Goal: Task Accomplishment & Management: Use online tool/utility

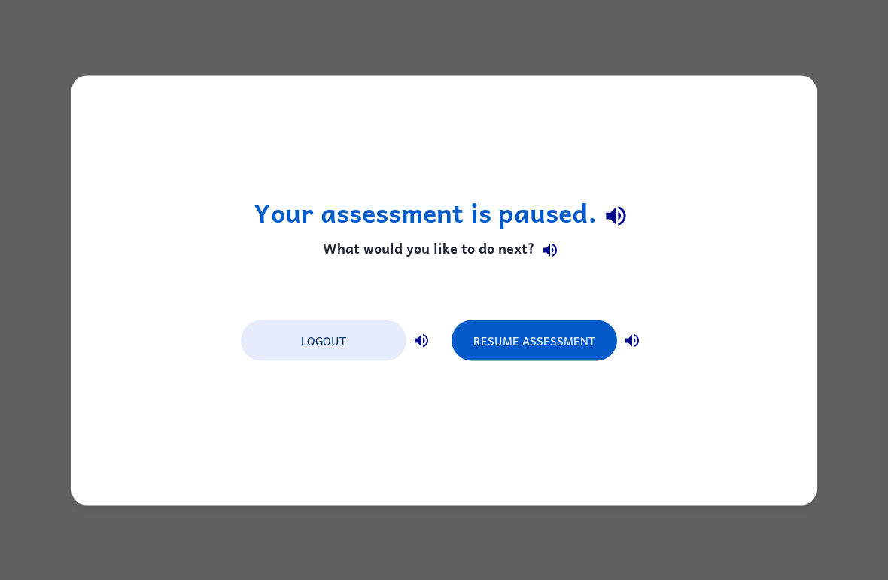
click at [578, 341] on button "Resume Assessment" at bounding box center [535, 340] width 166 height 41
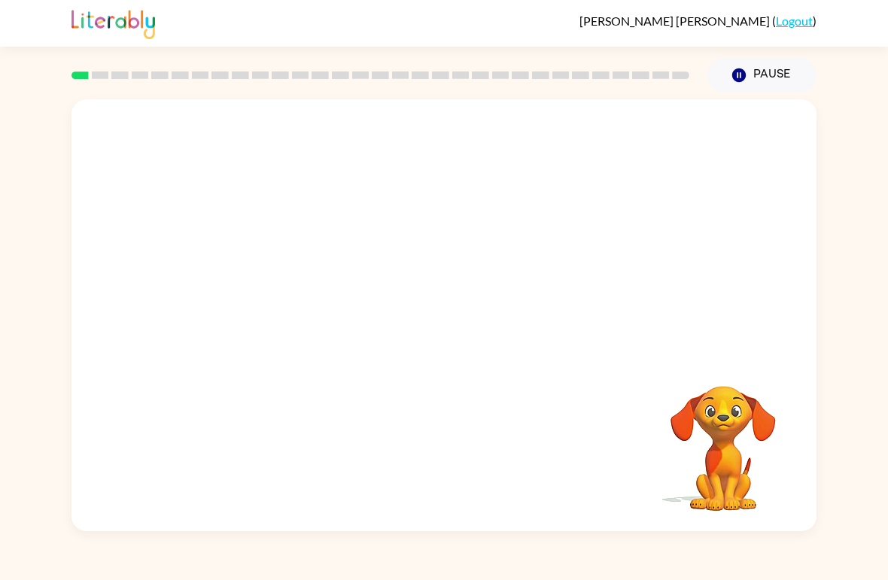
click at [751, 473] on video "Your browser must support playing .mp4 files to use Literably. Please try using…" at bounding box center [723, 438] width 151 height 151
click at [801, 437] on div "Your browser must support playing .mp4 files to use Literably. Please try using…" at bounding box center [444, 315] width 745 height 432
click at [767, 293] on div at bounding box center [444, 226] width 745 height 255
click at [732, 393] on video "Your browser must support playing .mp4 files to use Literably. Please try using…" at bounding box center [723, 438] width 151 height 151
click at [720, 421] on video "Your browser must support playing .mp4 files to use Literably. Please try using…" at bounding box center [723, 438] width 151 height 151
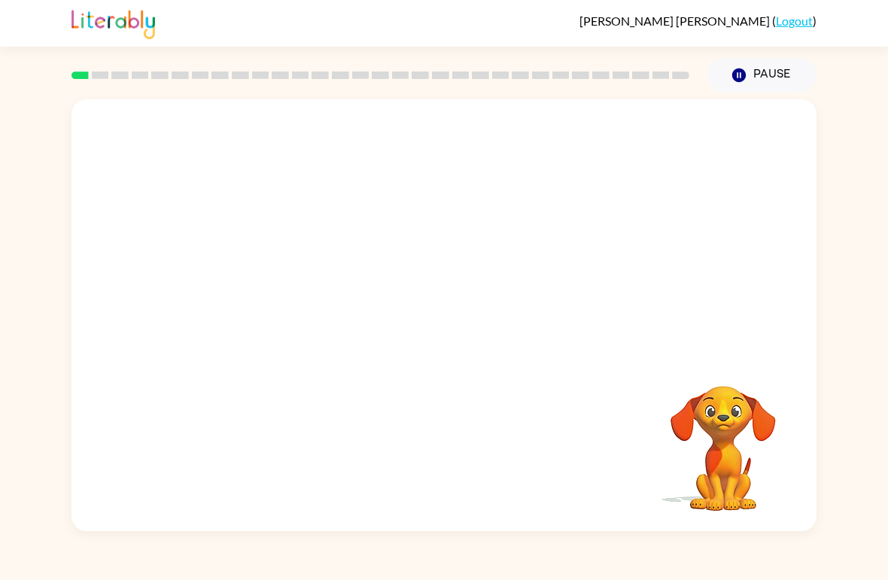
click at [708, 458] on video "Your browser must support playing .mp4 files to use Literably. Please try using…" at bounding box center [723, 438] width 151 height 151
click at [724, 455] on video "Your browser must support playing .mp4 files to use Literably. Please try using…" at bounding box center [723, 438] width 151 height 151
click at [717, 464] on video "Your browser must support playing .mp4 files to use Literably. Please try using…" at bounding box center [723, 438] width 151 height 151
click at [745, 91] on button "Pause Pause" at bounding box center [762, 75] width 109 height 35
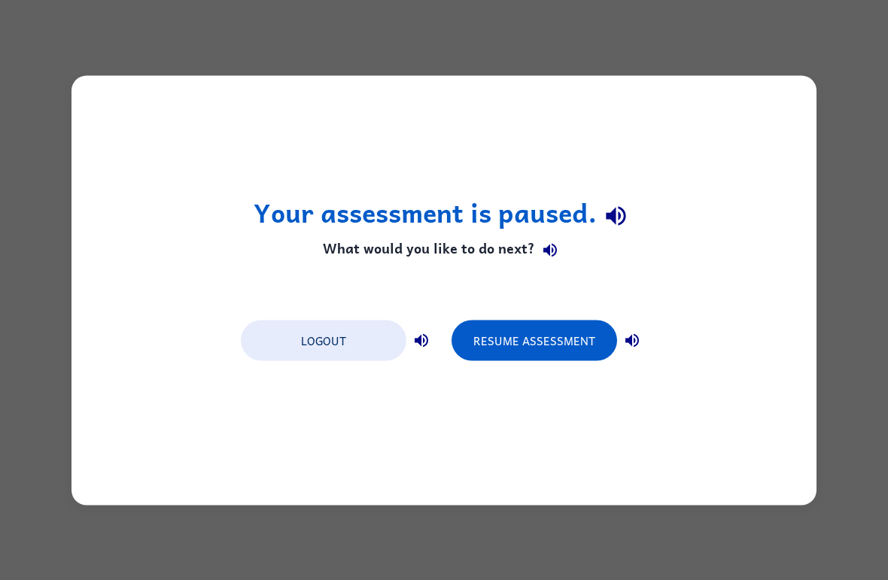
click at [750, 96] on div "Your assessment is paused. What would you like to do next? Logout Resume Assess…" at bounding box center [444, 290] width 745 height 430
click at [748, 76] on div "Your assessment is paused. What would you like to do next? Logout Resume Assess…" at bounding box center [444, 290] width 745 height 430
click at [597, 343] on button "Resume Assessment" at bounding box center [535, 340] width 166 height 41
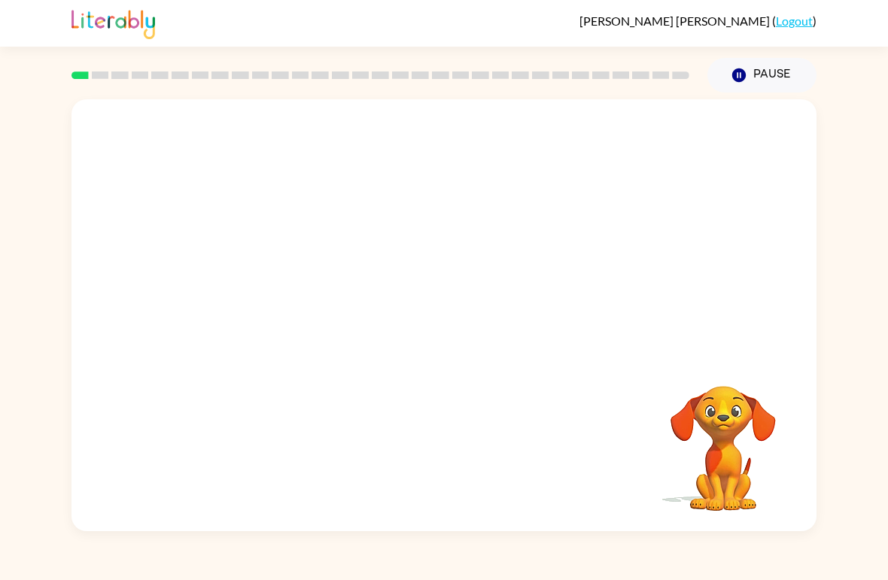
click at [812, 347] on div at bounding box center [444, 226] width 745 height 255
click at [760, 497] on video "Your browser must support playing .mp4 files to use Literably. Please try using…" at bounding box center [723, 438] width 151 height 151
click at [105, 137] on div at bounding box center [444, 226] width 745 height 255
click at [751, 77] on button "Pause Pause" at bounding box center [762, 75] width 109 height 35
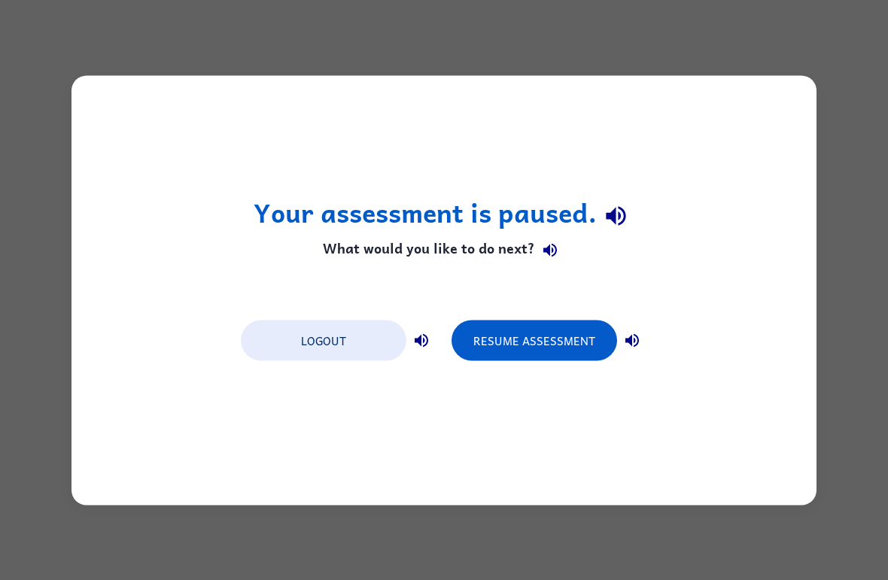
click at [751, 77] on div "Your assessment is paused. What would you like to do next? Logout Resume Assess…" at bounding box center [444, 290] width 745 height 430
click at [109, 137] on div "Your assessment is paused. What would you like to do next? Logout Resume Assess…" at bounding box center [444, 290] width 745 height 430
click at [592, 339] on button "Resume Assessment" at bounding box center [535, 340] width 166 height 41
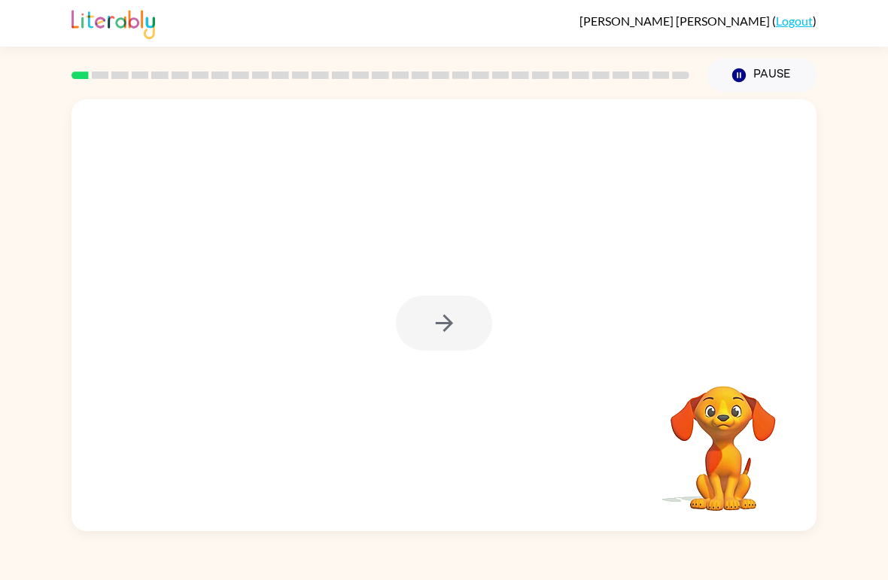
click at [446, 314] on div at bounding box center [444, 323] width 96 height 55
click at [463, 331] on button "button" at bounding box center [444, 323] width 96 height 55
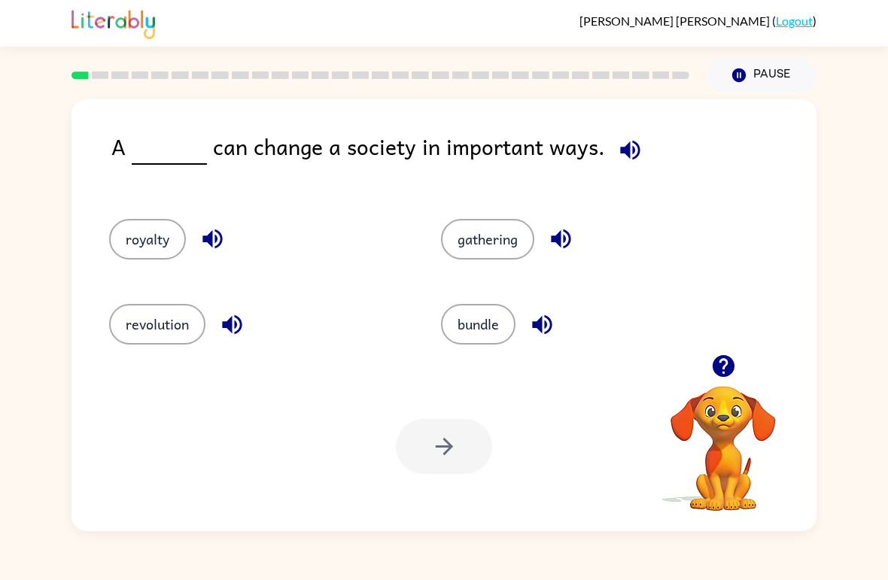
click at [739, 364] on button "button" at bounding box center [724, 366] width 38 height 38
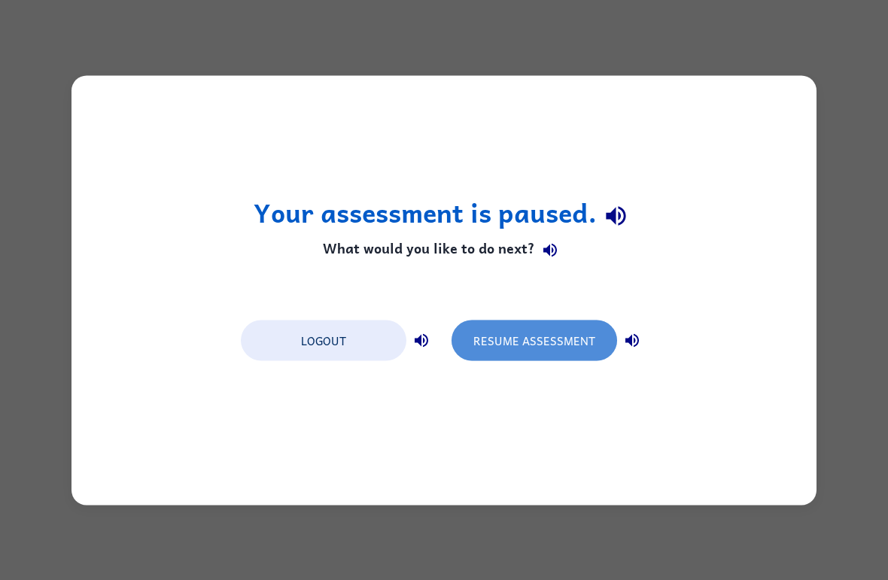
click at [562, 342] on button "Resume Assessment" at bounding box center [535, 340] width 166 height 41
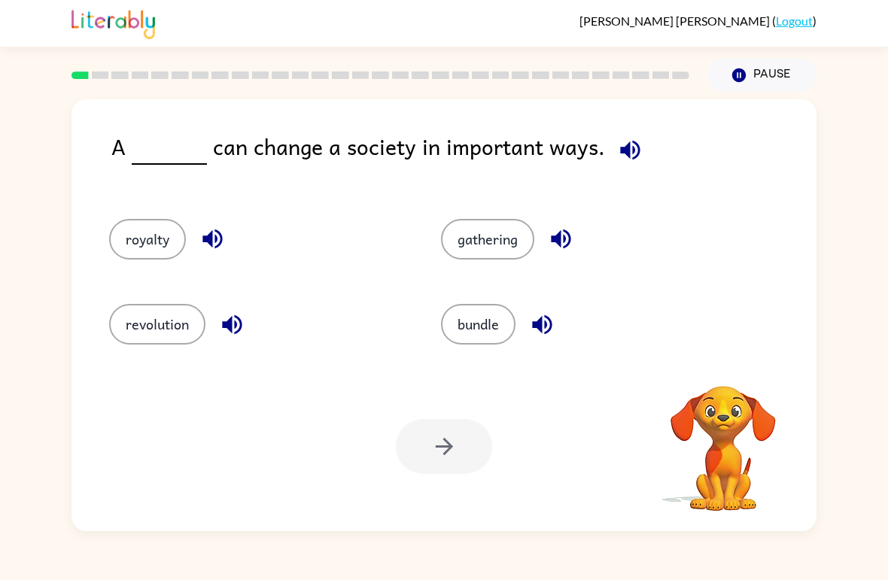
click at [151, 242] on button "royalty" at bounding box center [147, 239] width 77 height 41
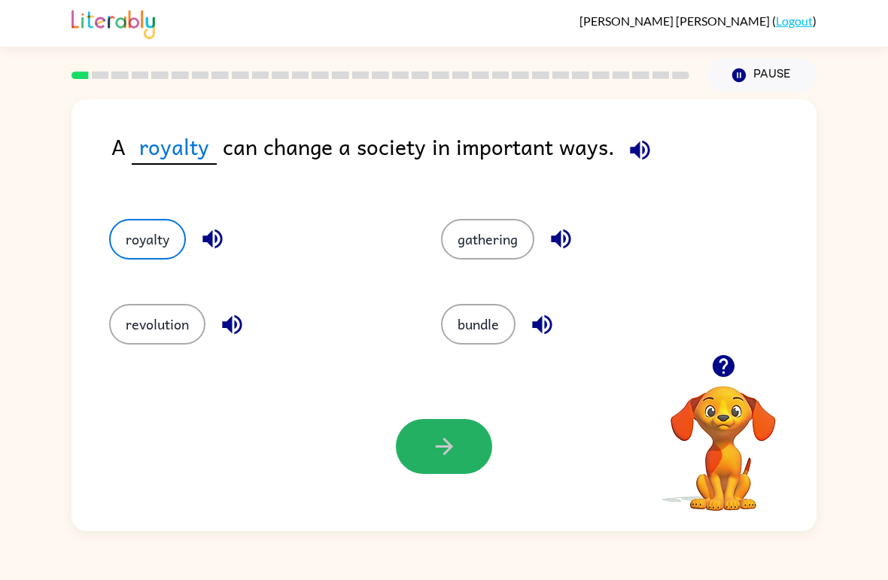
click at [459, 457] on button "button" at bounding box center [444, 446] width 96 height 55
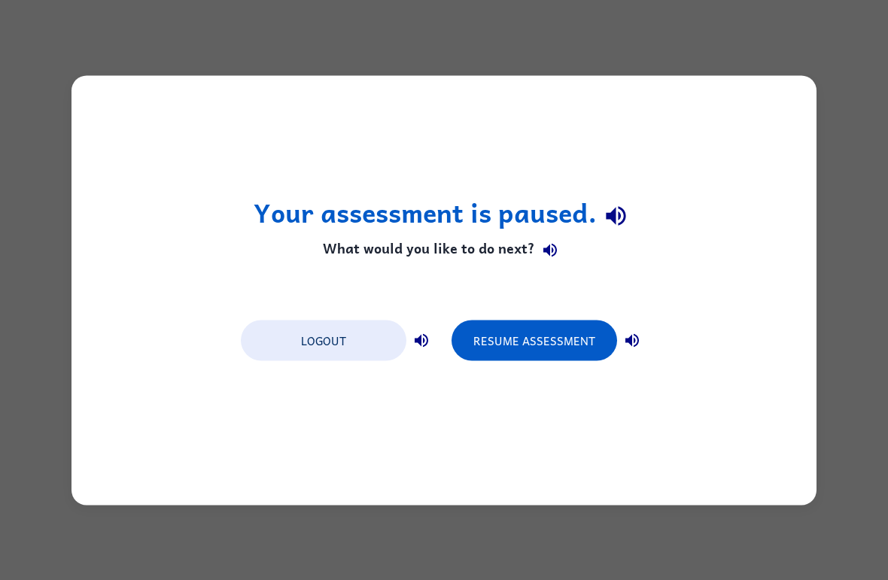
click at [556, 341] on button "Resume Assessment" at bounding box center [535, 340] width 166 height 41
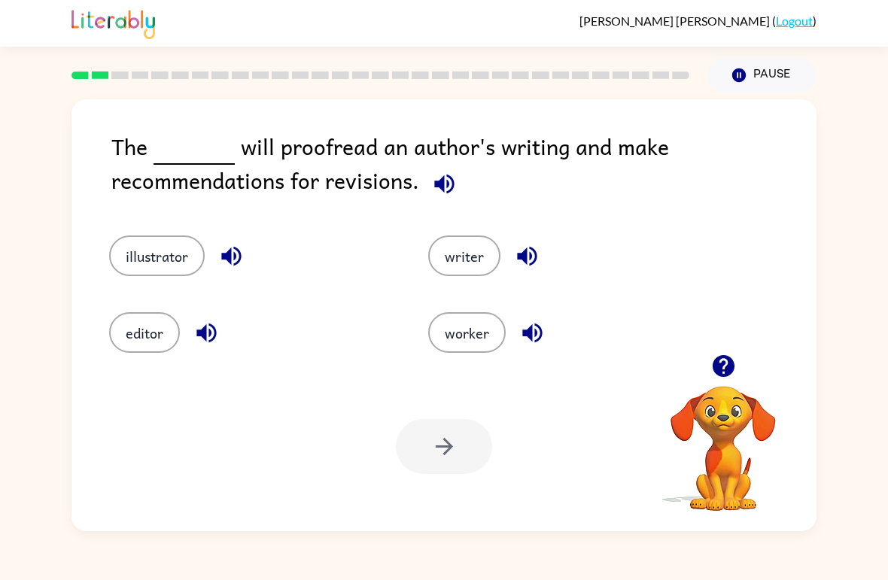
click at [132, 150] on div "The will proofread an author's writing and make recommendations for revisions." at bounding box center [463, 167] width 705 height 76
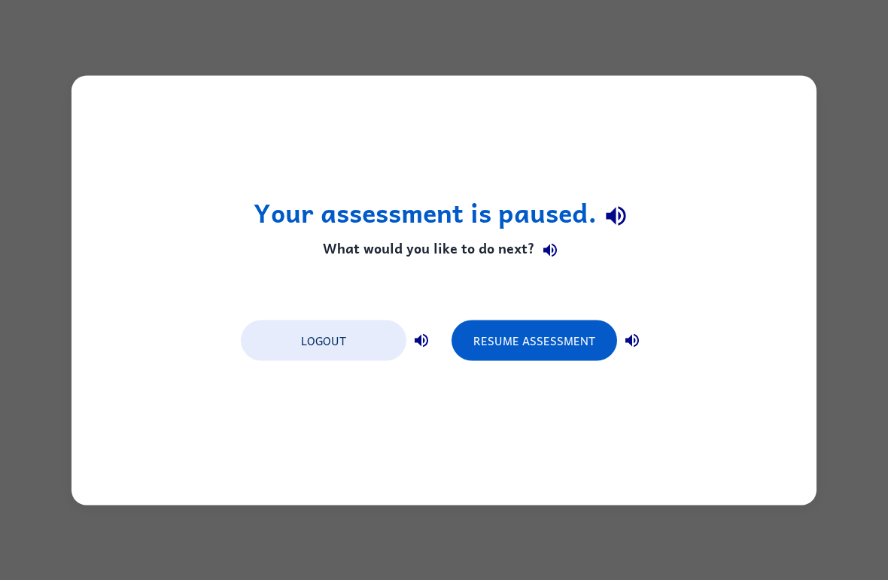
click at [588, 334] on button "Resume Assessment" at bounding box center [535, 340] width 166 height 41
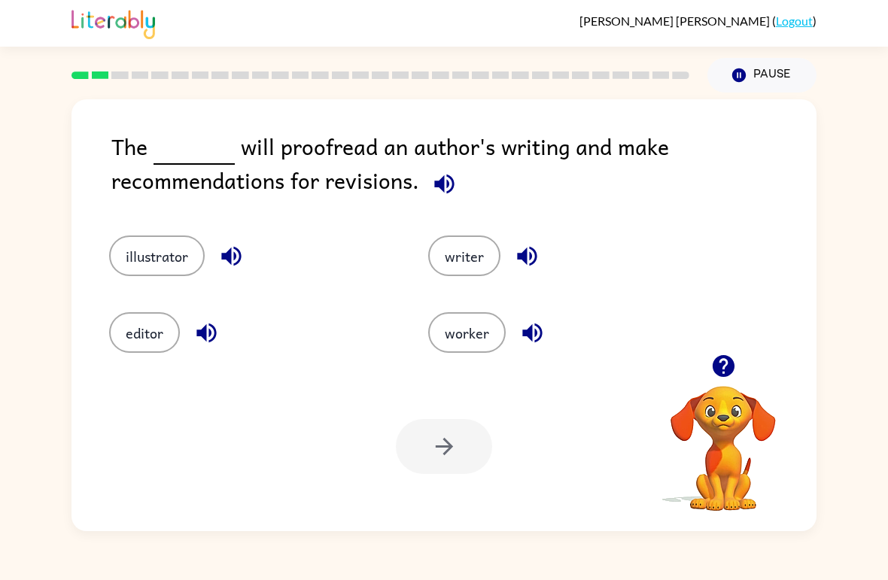
click at [163, 275] on button "illustrator" at bounding box center [157, 256] width 96 height 41
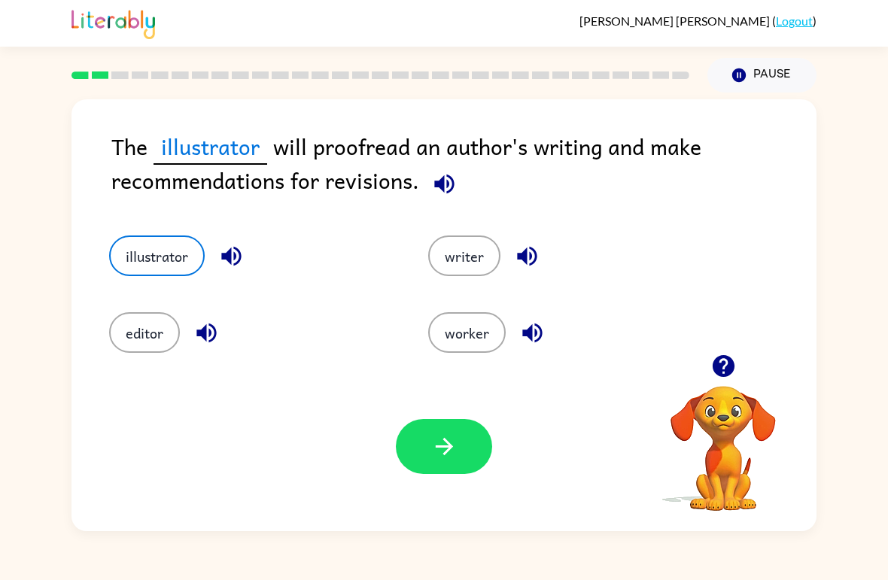
click at [452, 466] on button "button" at bounding box center [444, 446] width 96 height 55
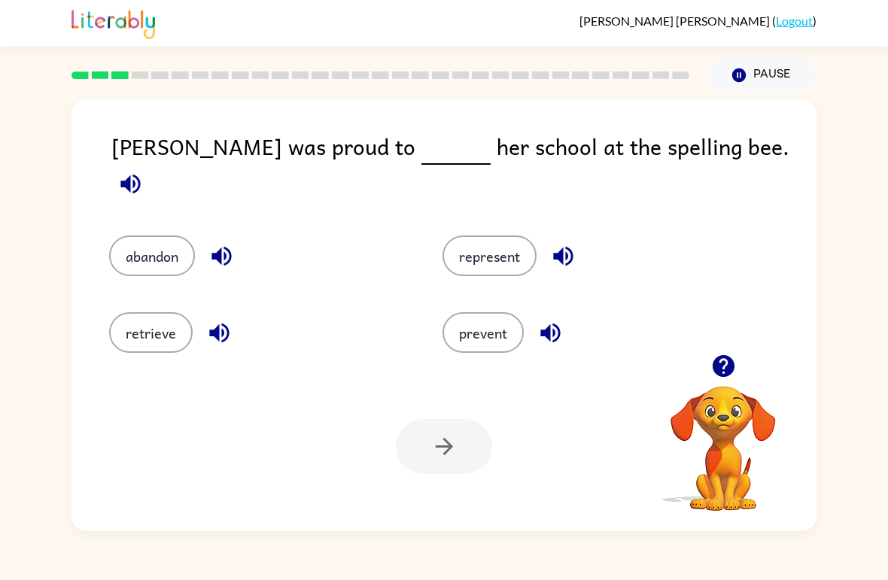
click at [486, 258] on button "represent" at bounding box center [490, 256] width 94 height 41
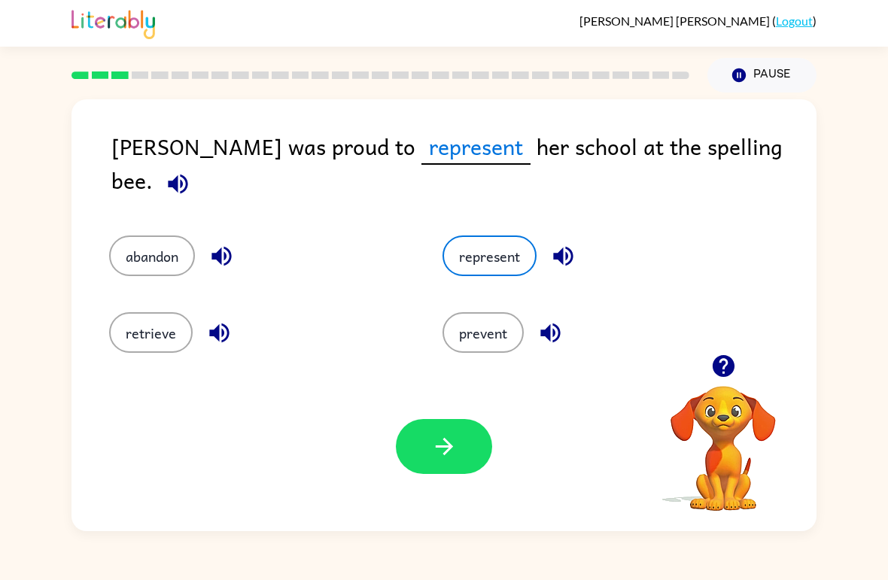
click at [455, 460] on icon "button" at bounding box center [444, 447] width 26 height 26
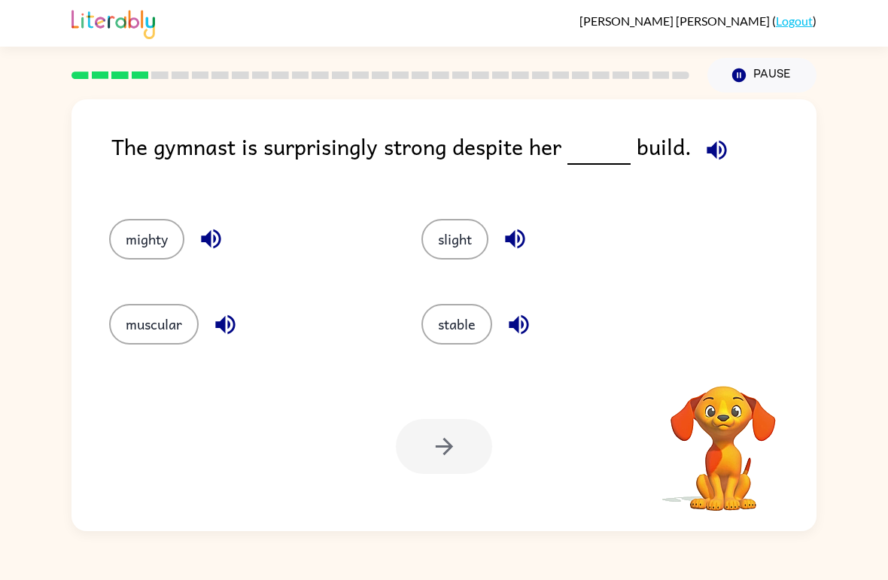
click at [123, 157] on div "The gymnast is surprisingly strong despite her build." at bounding box center [463, 158] width 705 height 59
click at [144, 344] on button "muscular" at bounding box center [154, 324] width 90 height 41
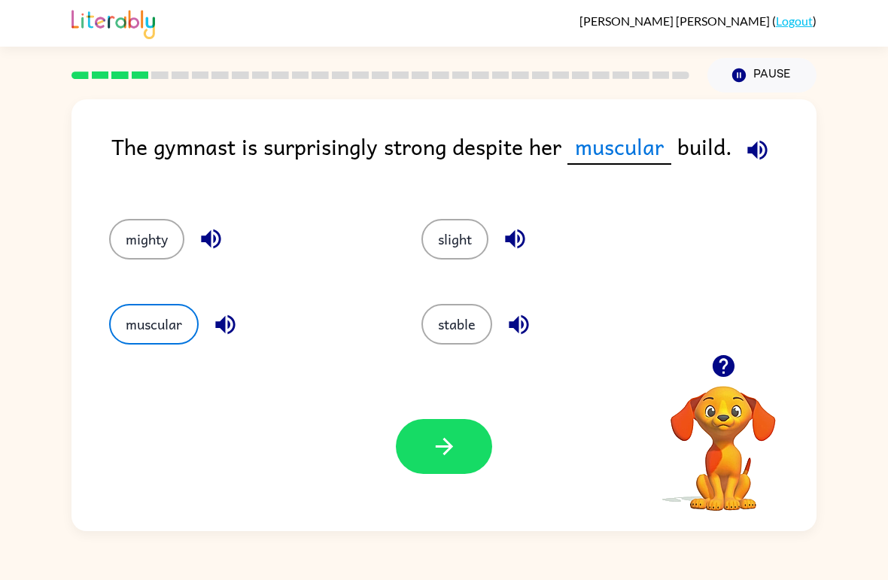
click at [461, 450] on button "button" at bounding box center [444, 446] width 96 height 55
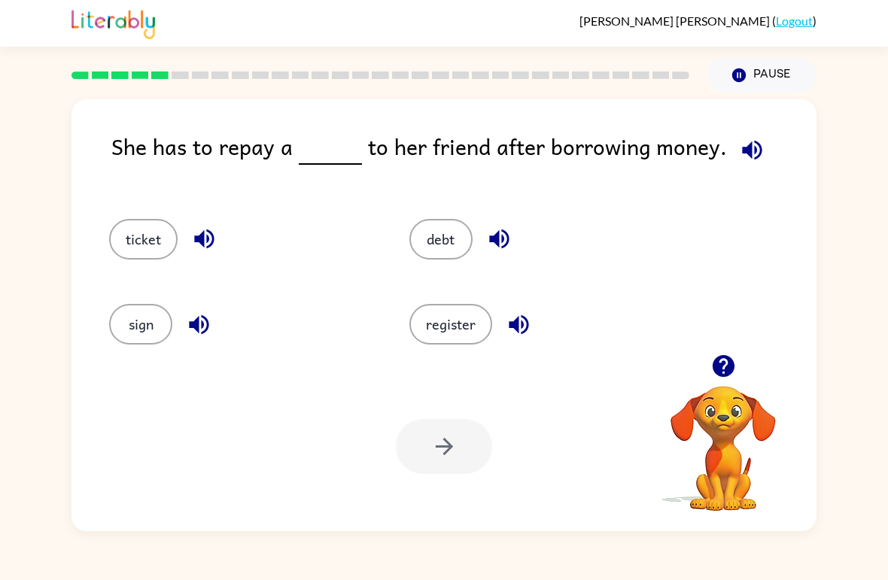
click at [429, 236] on button "debt" at bounding box center [441, 239] width 63 height 41
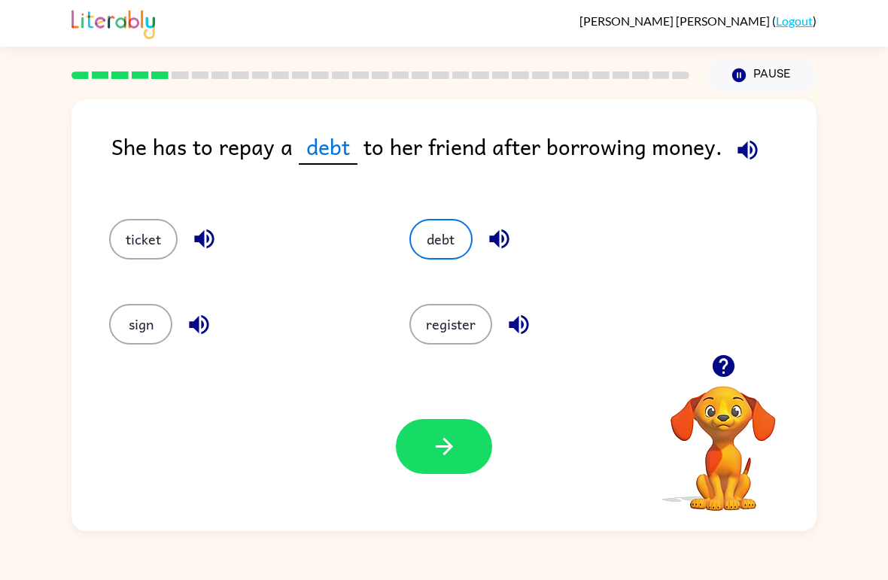
click at [477, 461] on button "button" at bounding box center [444, 446] width 96 height 55
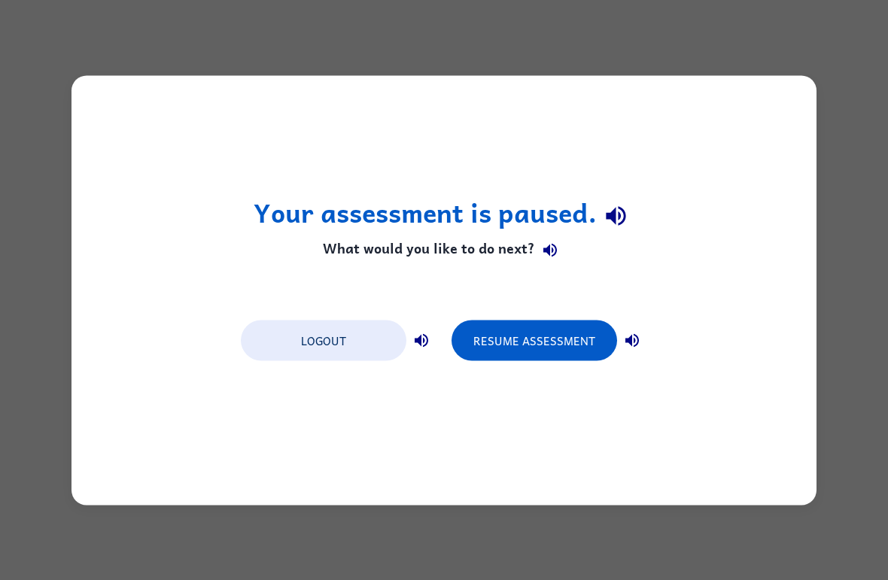
click at [563, 334] on button "Resume Assessment" at bounding box center [535, 340] width 166 height 41
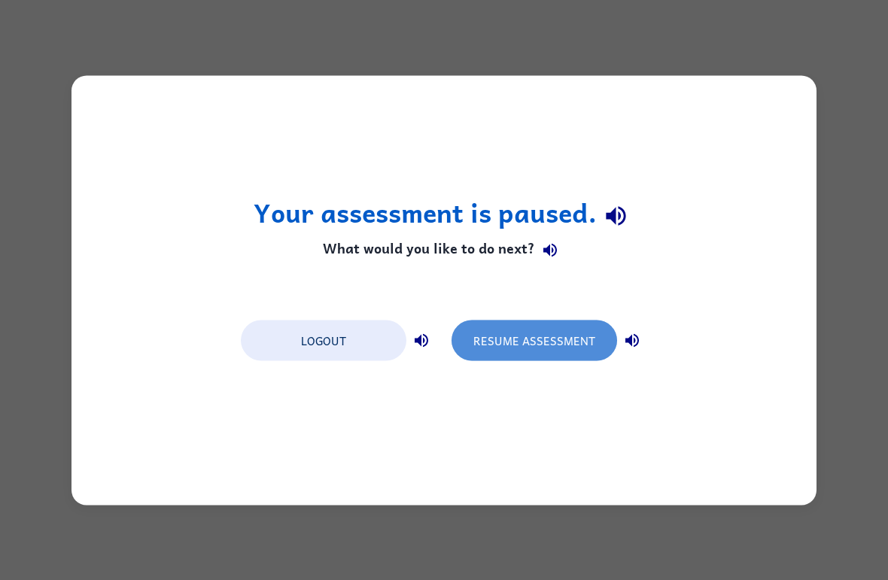
click at [562, 342] on button "Resume Assessment" at bounding box center [535, 340] width 166 height 41
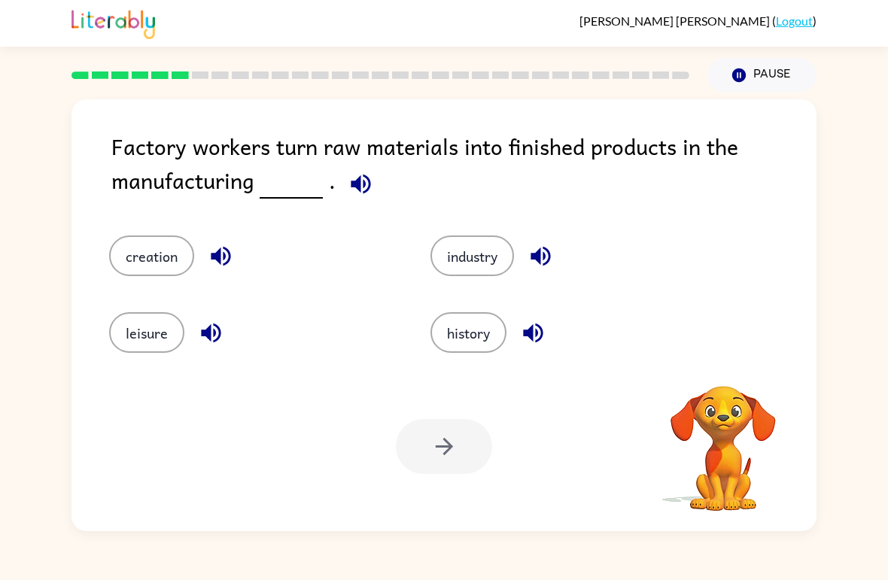
click at [474, 338] on button "history" at bounding box center [469, 332] width 76 height 41
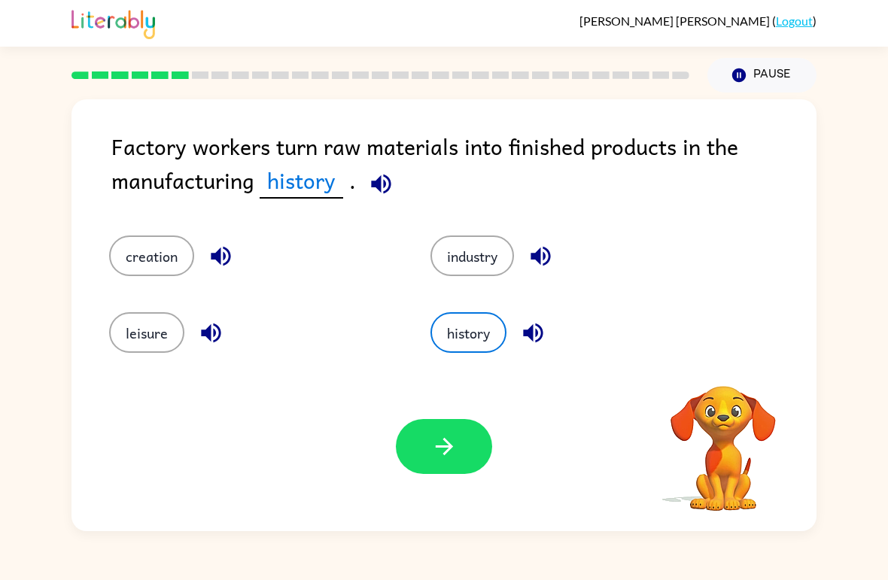
click at [452, 465] on button "button" at bounding box center [444, 446] width 96 height 55
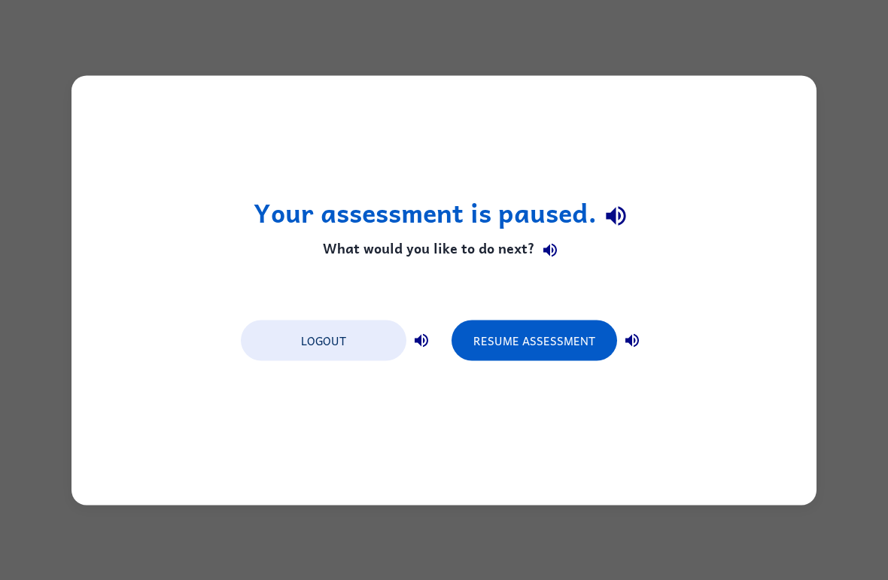
click at [585, 333] on button "Resume Assessment" at bounding box center [535, 340] width 166 height 41
click at [574, 352] on button "Resume Assessment" at bounding box center [535, 340] width 166 height 41
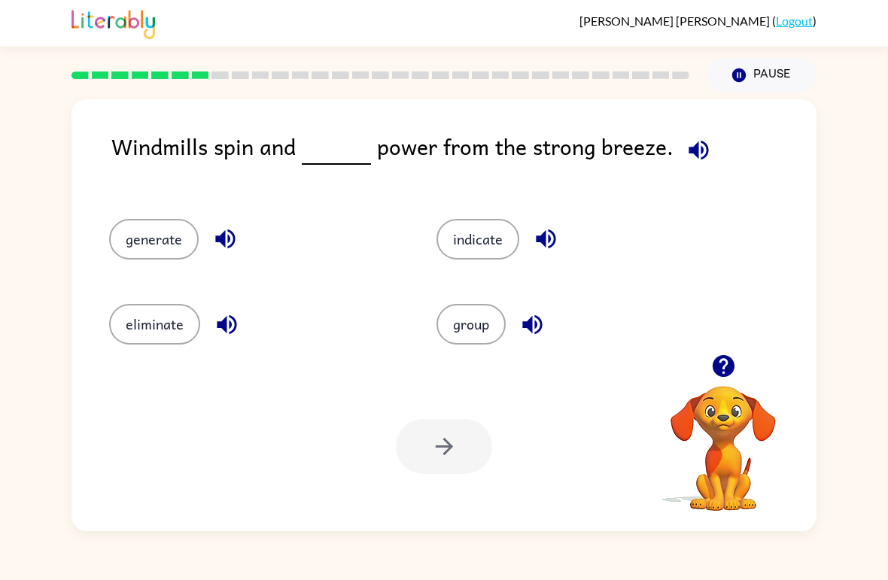
click at [120, 170] on div "Windmills spin and power from the strong breeze." at bounding box center [463, 158] width 705 height 59
click at [125, 151] on div "Windmills spin and power from the strong breeze." at bounding box center [463, 158] width 705 height 59
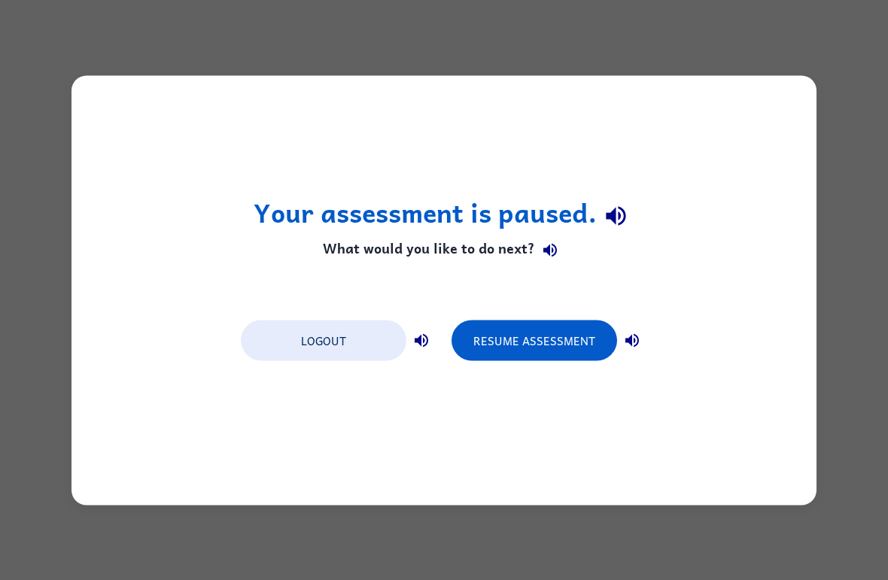
click at [572, 338] on button "Resume Assessment" at bounding box center [535, 340] width 166 height 41
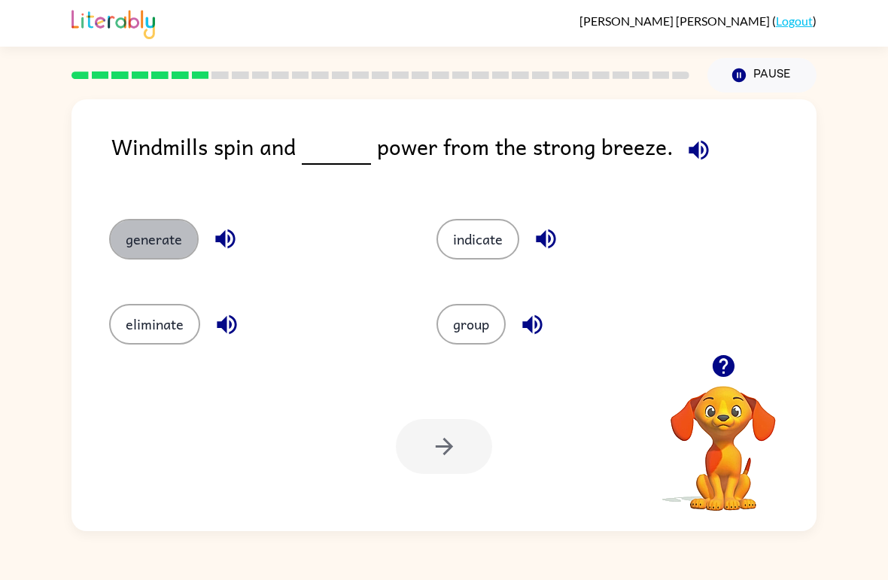
click at [123, 248] on button "generate" at bounding box center [154, 239] width 90 height 41
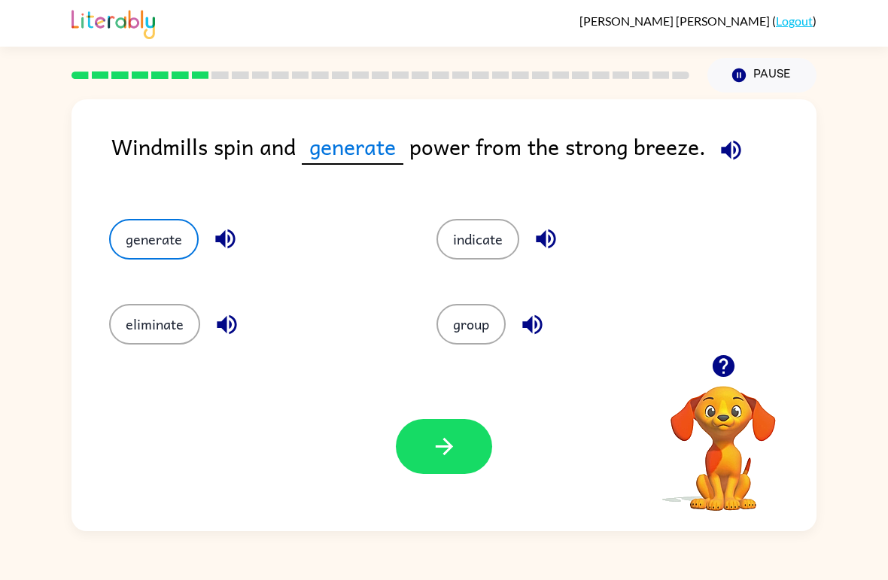
click at [456, 447] on icon "button" at bounding box center [444, 447] width 26 height 26
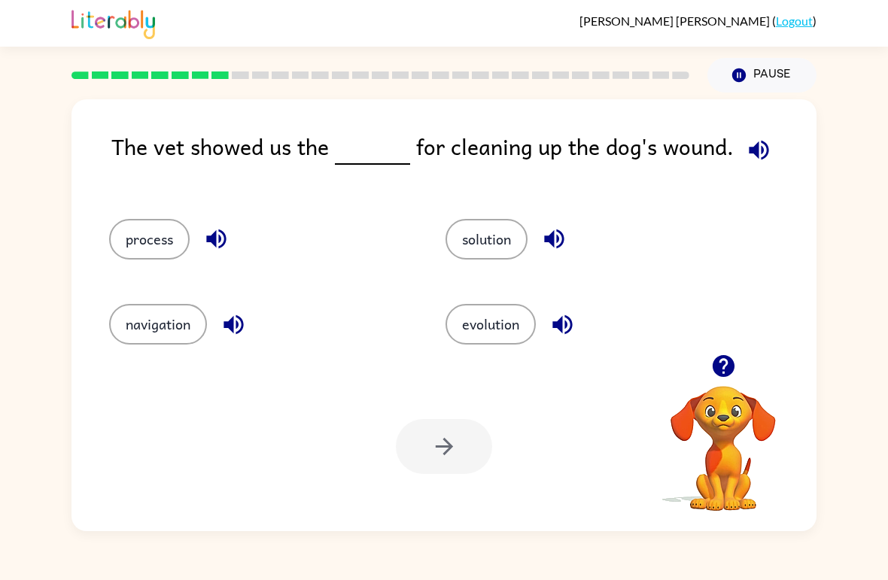
click at [122, 234] on button "process" at bounding box center [149, 239] width 81 height 41
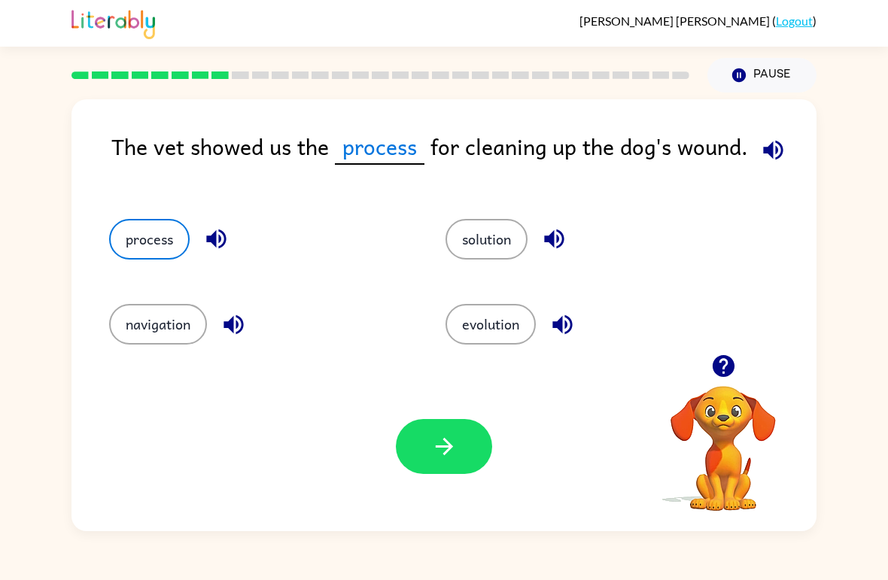
click at [456, 455] on icon "button" at bounding box center [444, 447] width 26 height 26
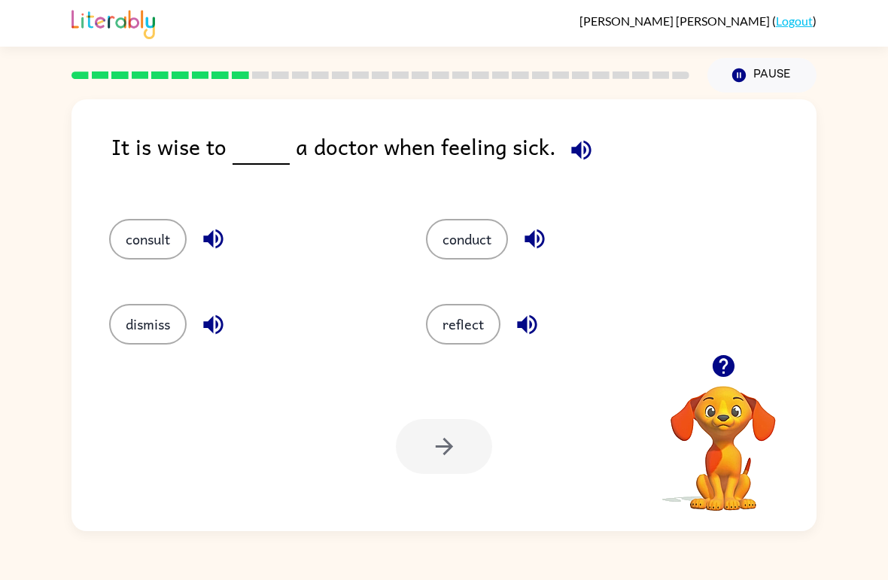
click at [472, 252] on button "conduct" at bounding box center [467, 239] width 82 height 41
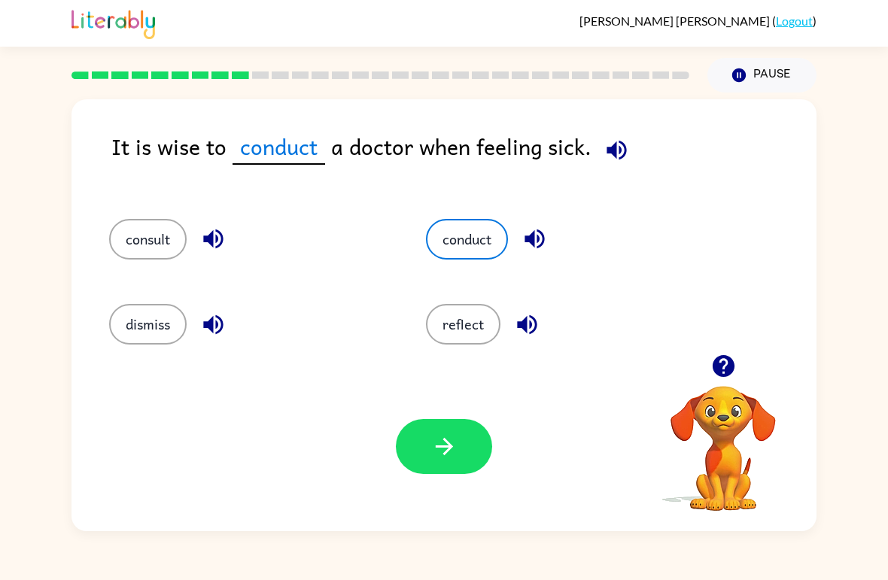
click at [441, 463] on button "button" at bounding box center [444, 446] width 96 height 55
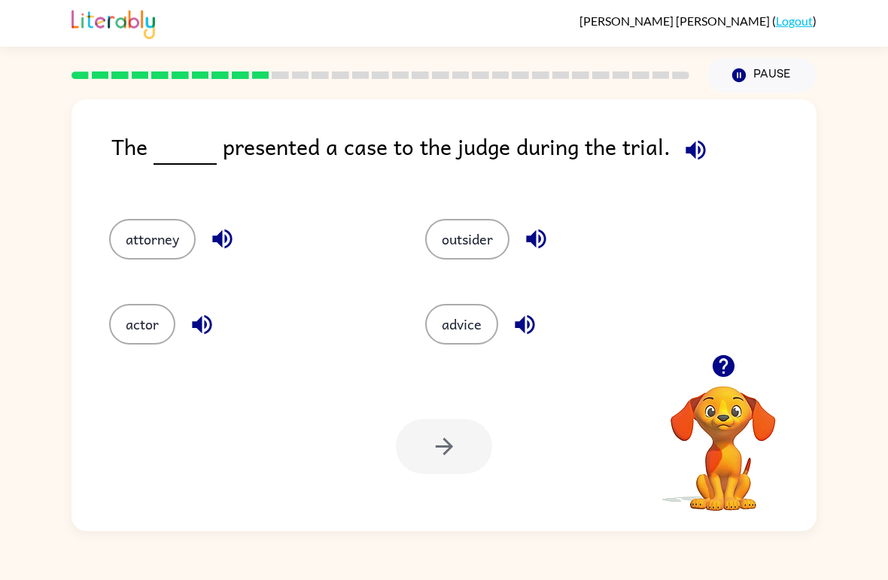
click at [208, 246] on button "button" at bounding box center [222, 239] width 38 height 38
click at [157, 260] on button "attorney" at bounding box center [152, 239] width 87 height 41
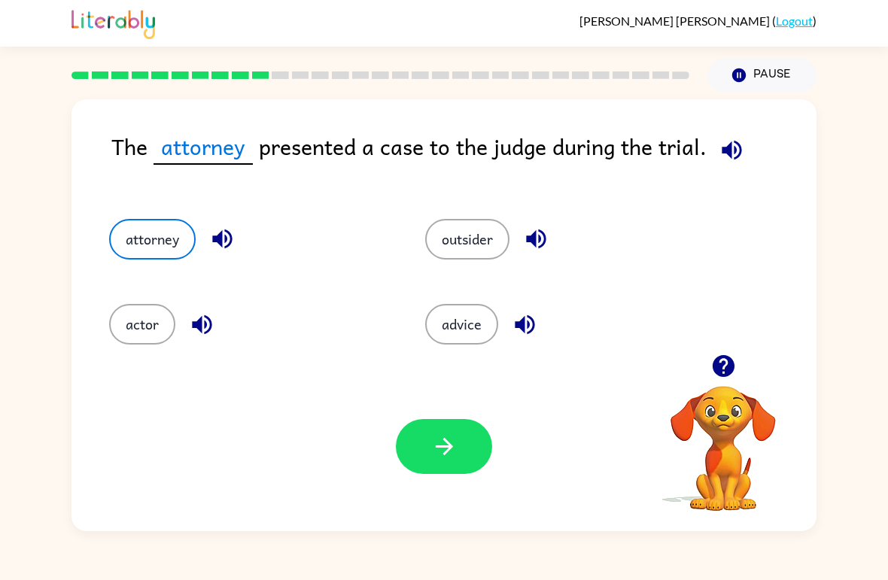
click at [452, 463] on button "button" at bounding box center [444, 446] width 96 height 55
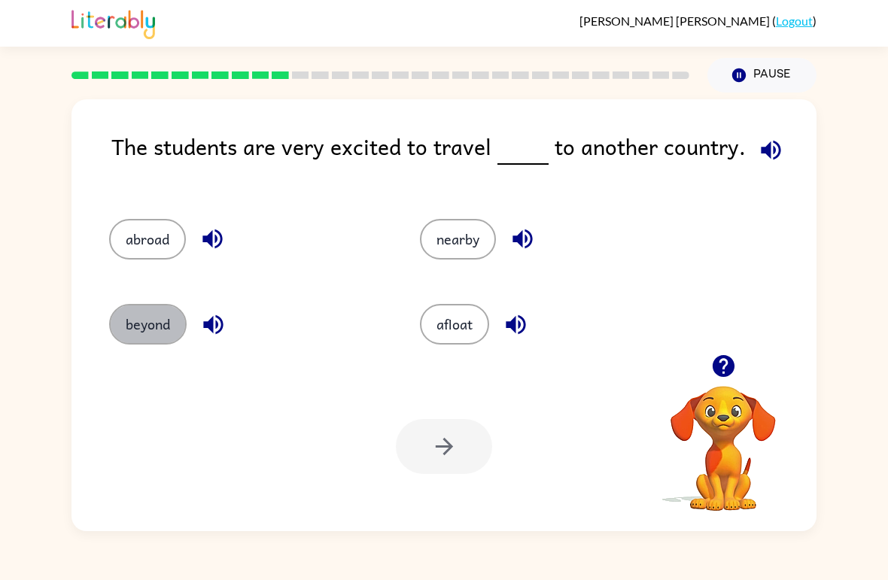
click at [121, 331] on button "beyond" at bounding box center [148, 324] width 78 height 41
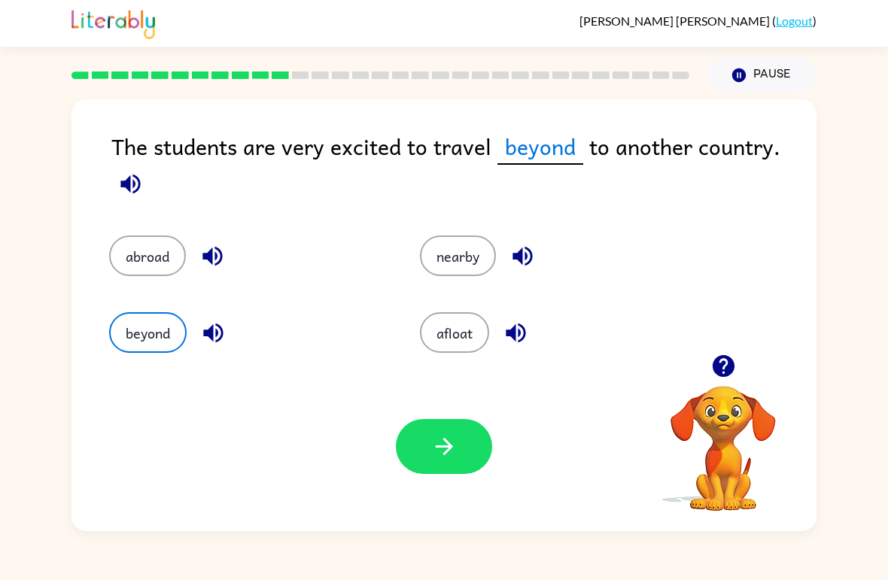
click at [444, 446] on icon "button" at bounding box center [444, 447] width 26 height 26
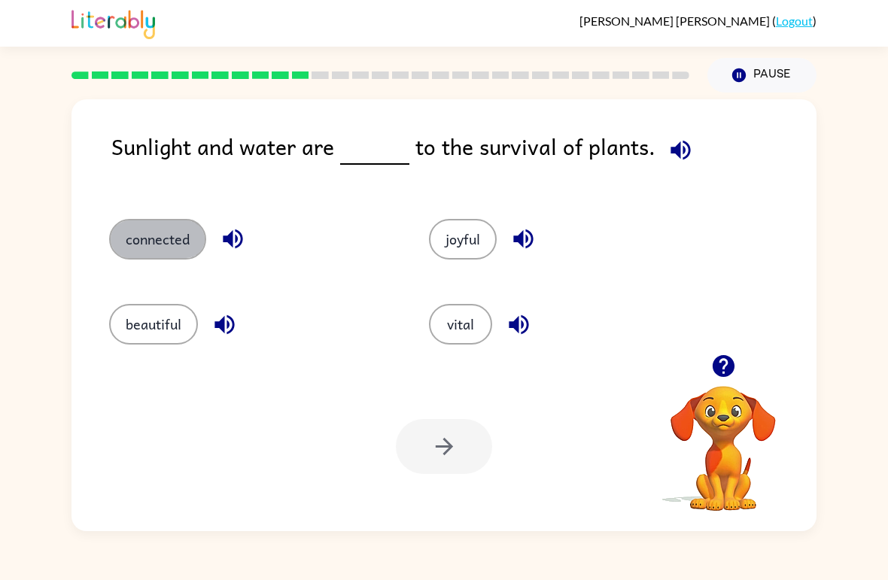
click at [122, 236] on button "connected" at bounding box center [157, 239] width 97 height 41
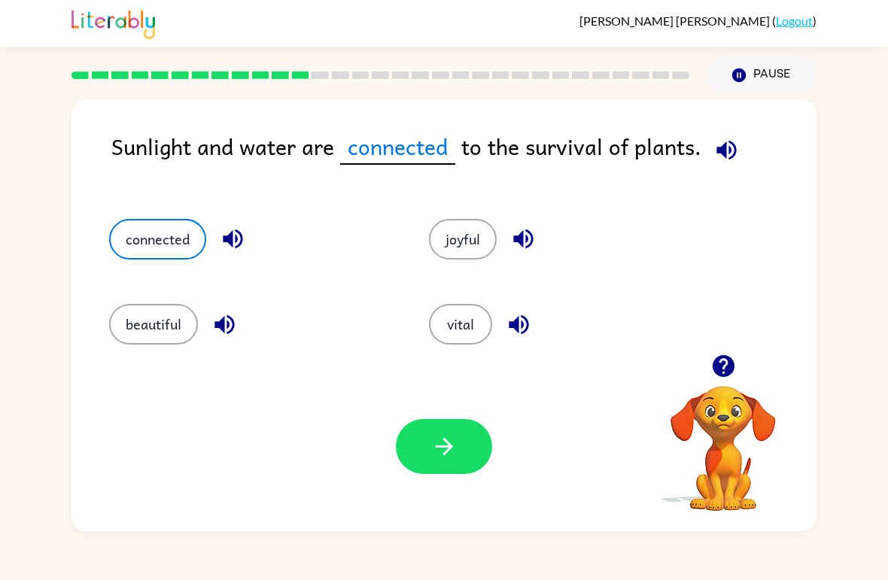
click at [470, 462] on button "button" at bounding box center [444, 446] width 96 height 55
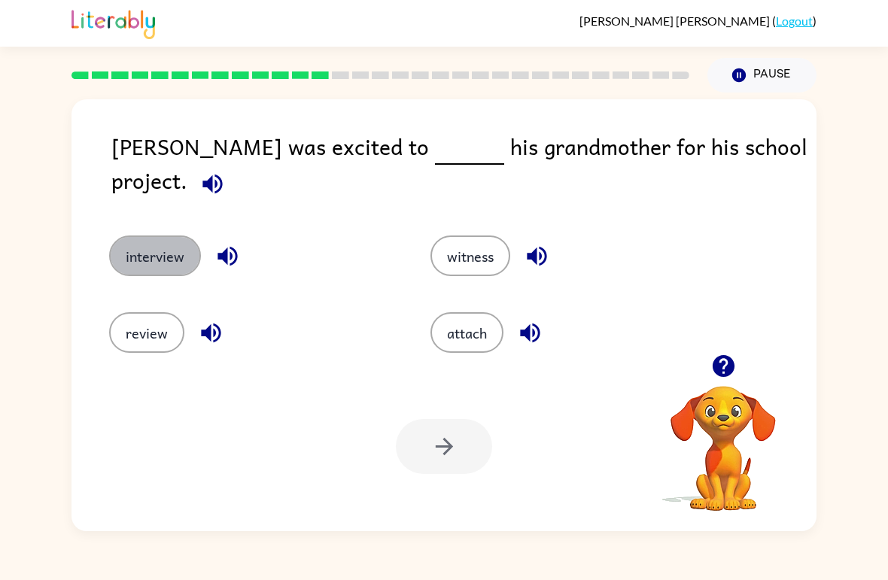
click at [129, 245] on button "interview" at bounding box center [155, 256] width 92 height 41
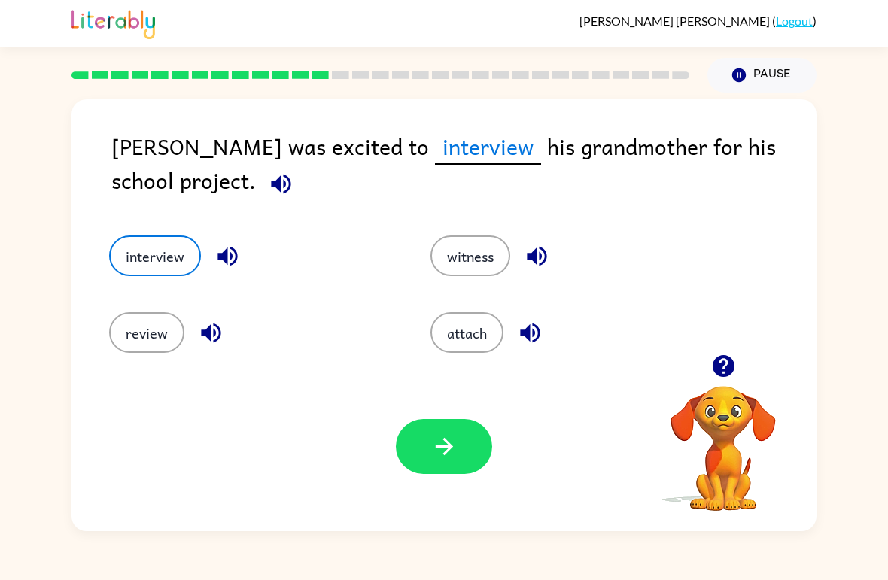
click at [429, 465] on button "button" at bounding box center [444, 446] width 96 height 55
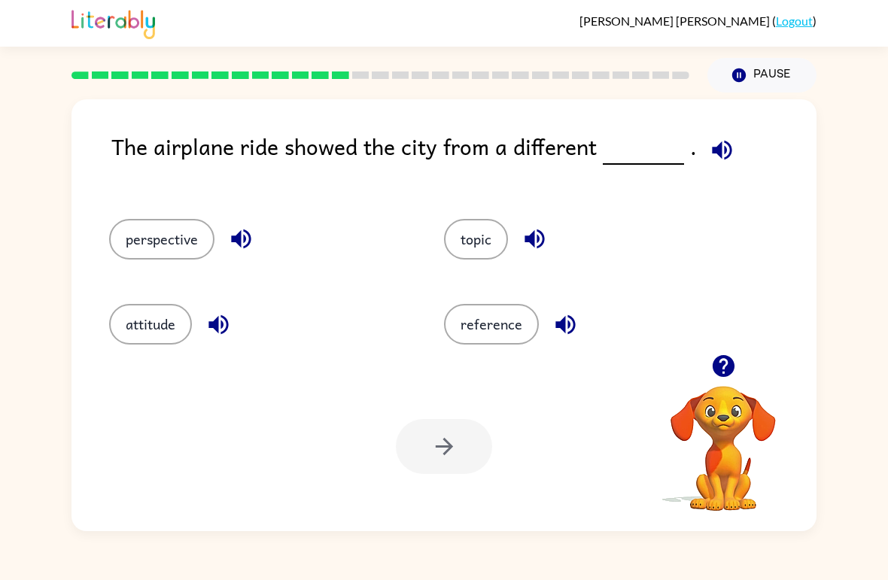
click at [125, 318] on button "attitude" at bounding box center [150, 324] width 83 height 41
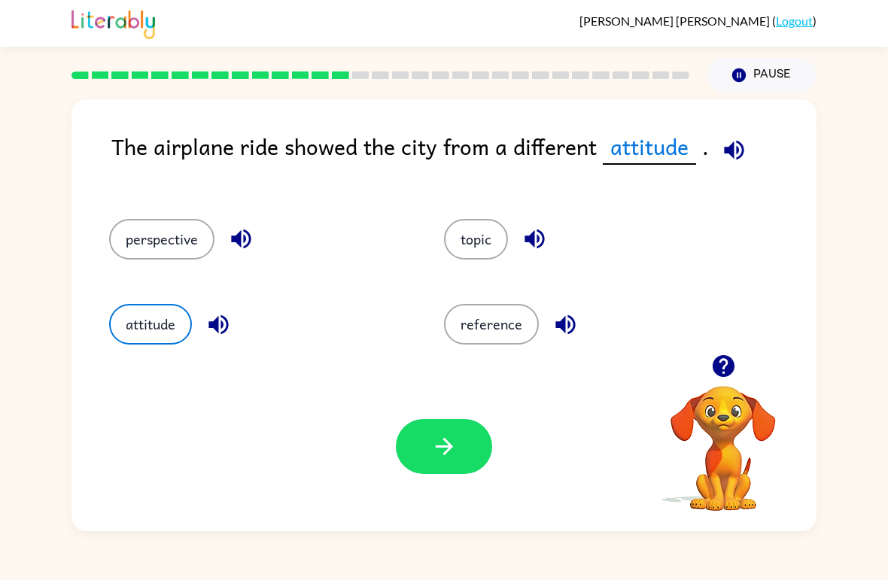
click at [465, 452] on button "button" at bounding box center [444, 446] width 96 height 55
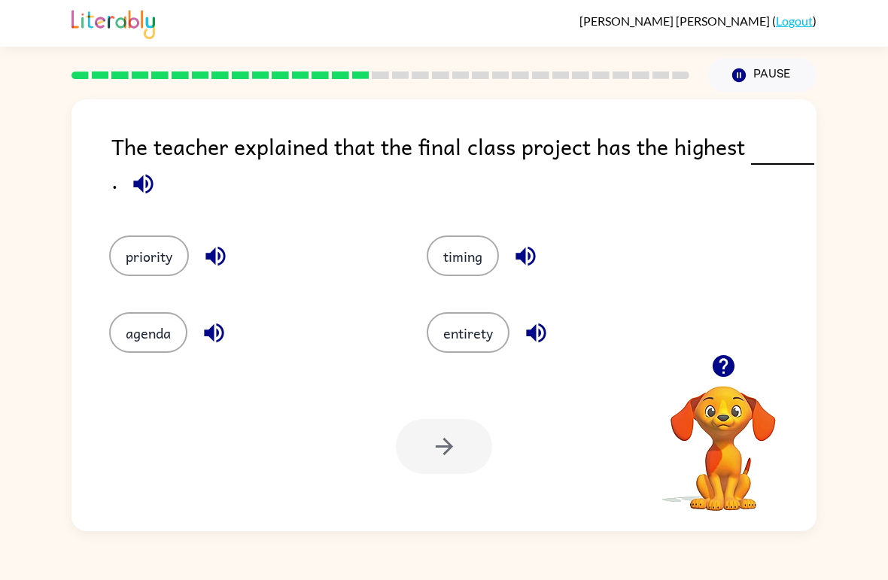
click at [119, 245] on button "priority" at bounding box center [149, 256] width 80 height 41
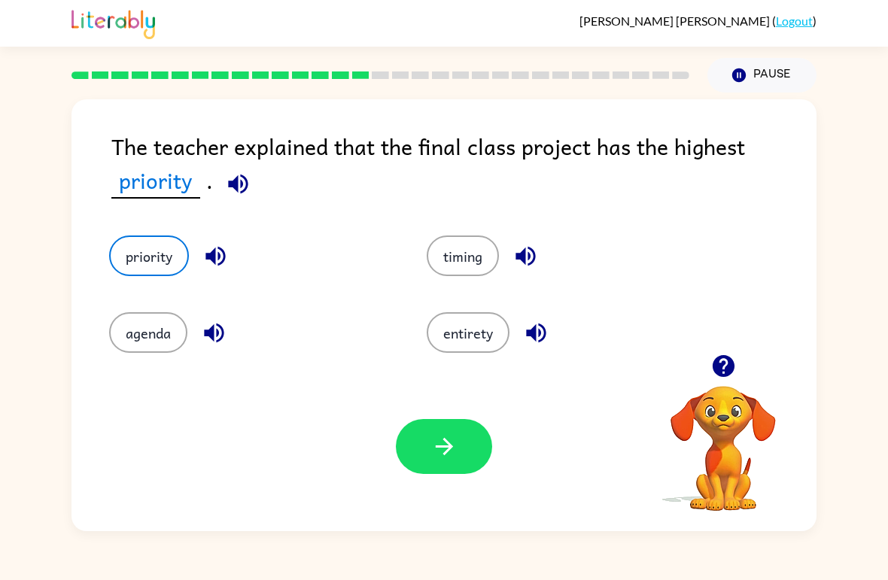
click at [425, 442] on button "button" at bounding box center [444, 446] width 96 height 55
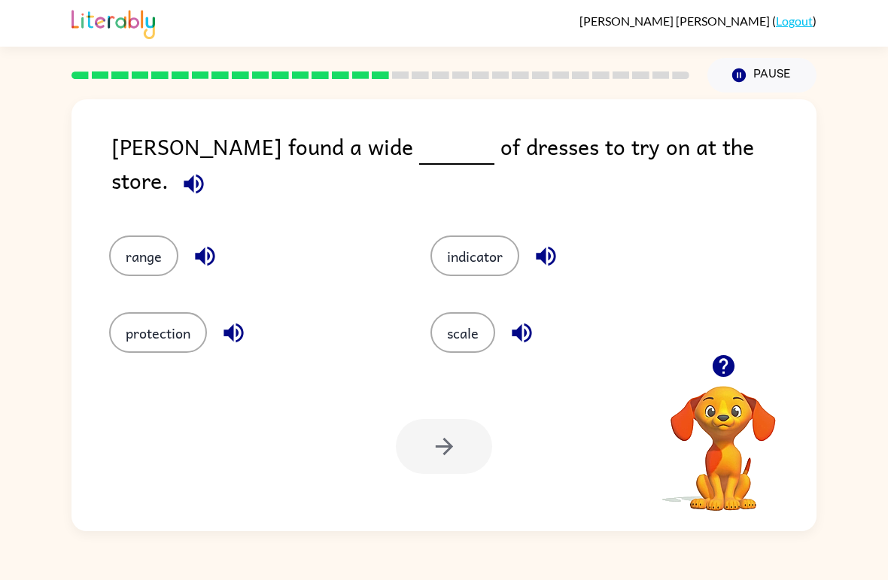
click at [481, 333] on button "scale" at bounding box center [463, 332] width 65 height 41
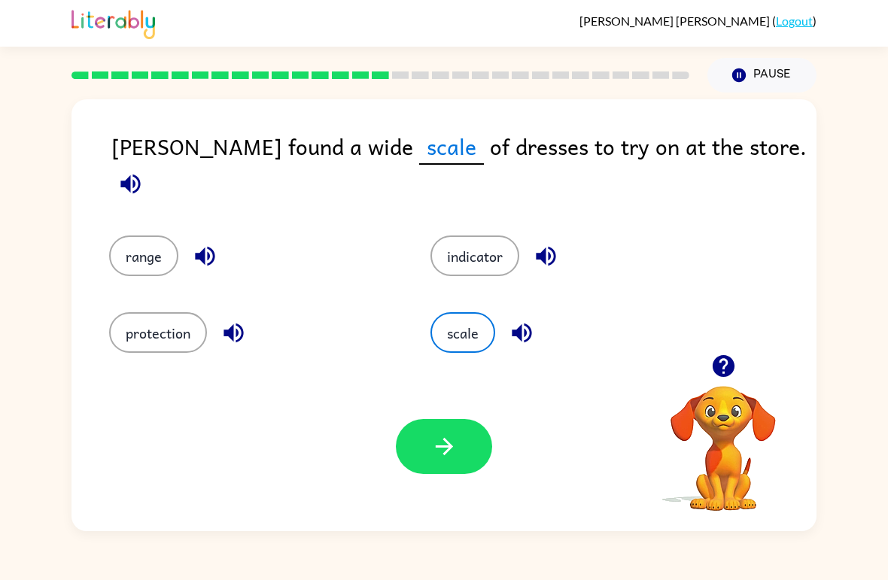
click at [429, 458] on button "button" at bounding box center [444, 446] width 96 height 55
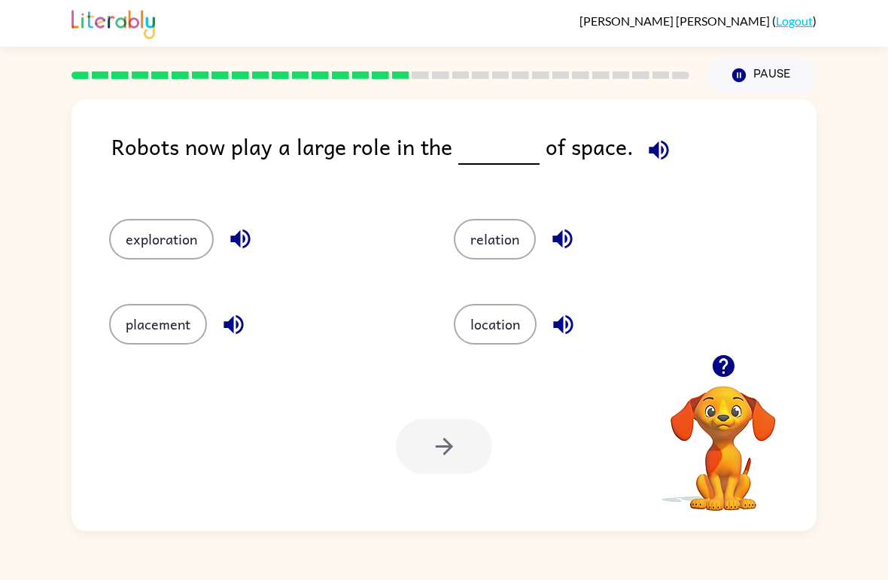
click at [114, 242] on button "exploration" at bounding box center [161, 239] width 105 height 41
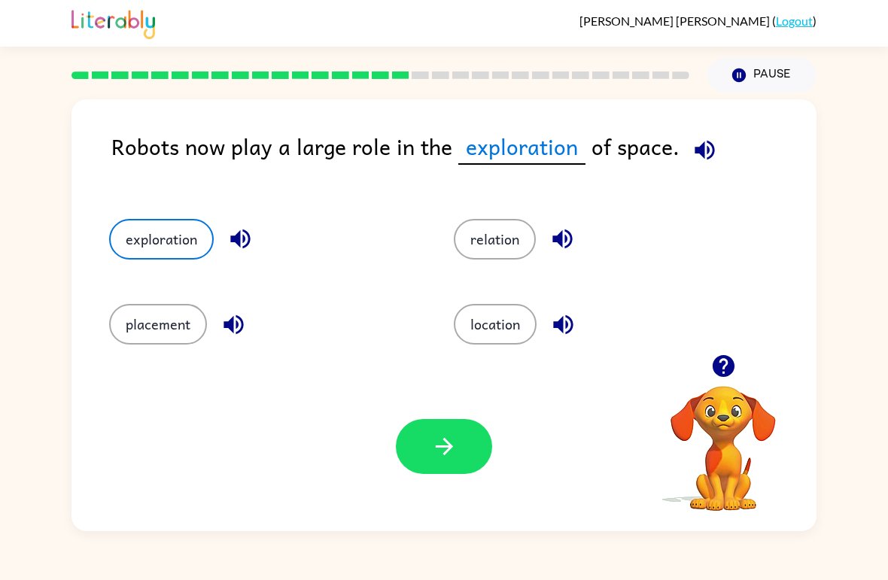
click at [450, 458] on icon "button" at bounding box center [444, 447] width 26 height 26
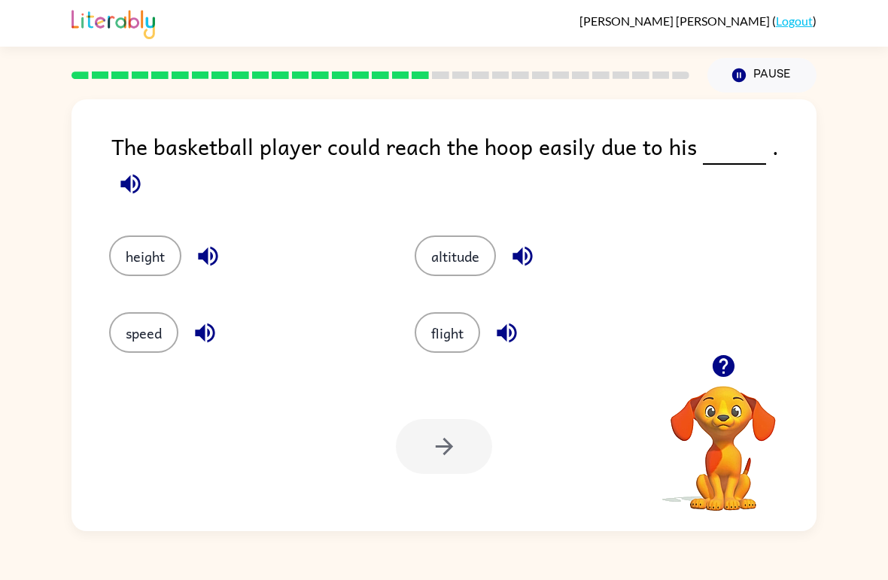
click at [136, 260] on button "height" at bounding box center [145, 256] width 72 height 41
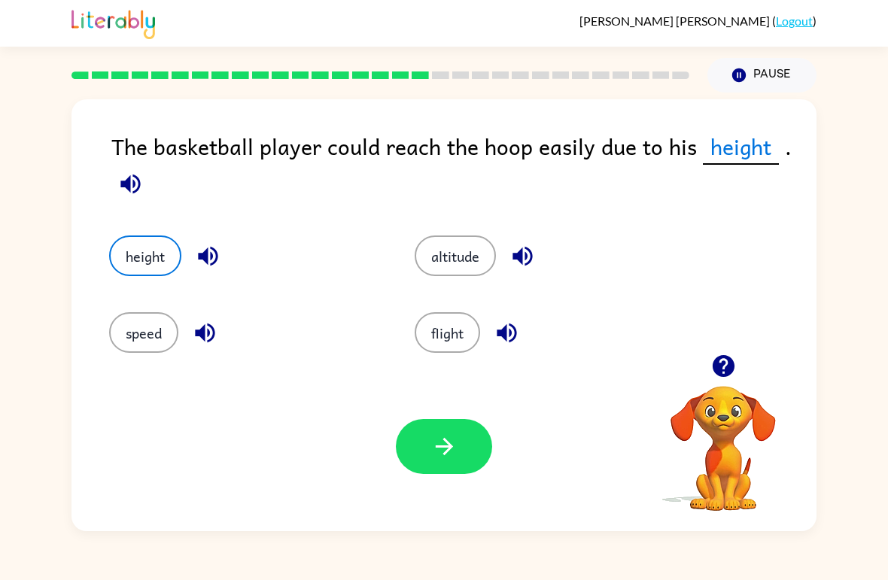
click at [444, 452] on icon "button" at bounding box center [444, 447] width 26 height 26
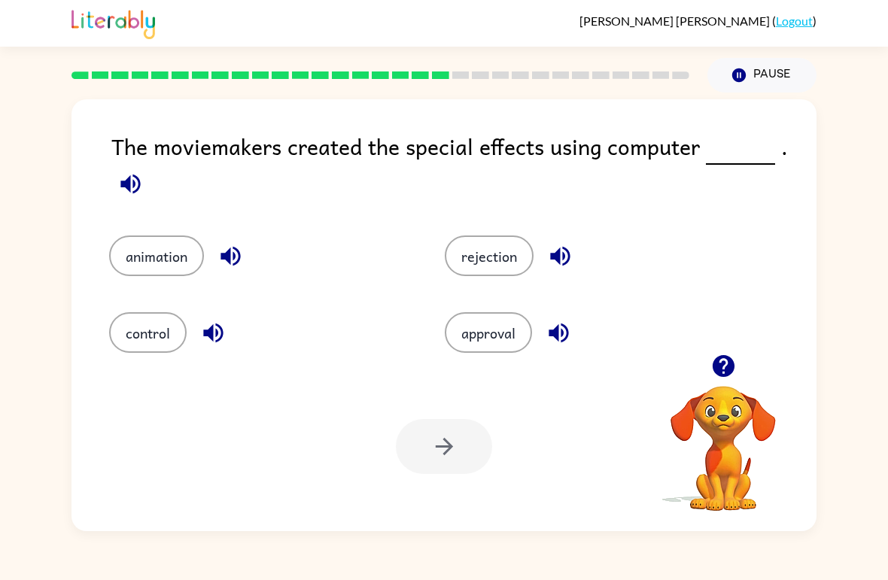
click at [107, 275] on div "animation" at bounding box center [249, 245] width 336 height 77
click at [127, 256] on button "animation" at bounding box center [156, 256] width 95 height 41
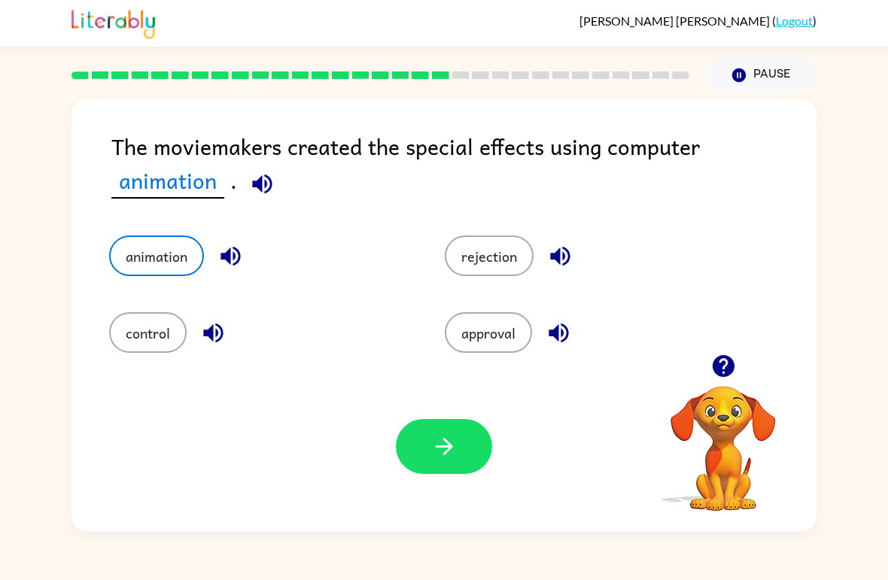
click at [462, 450] on button "button" at bounding box center [444, 446] width 96 height 55
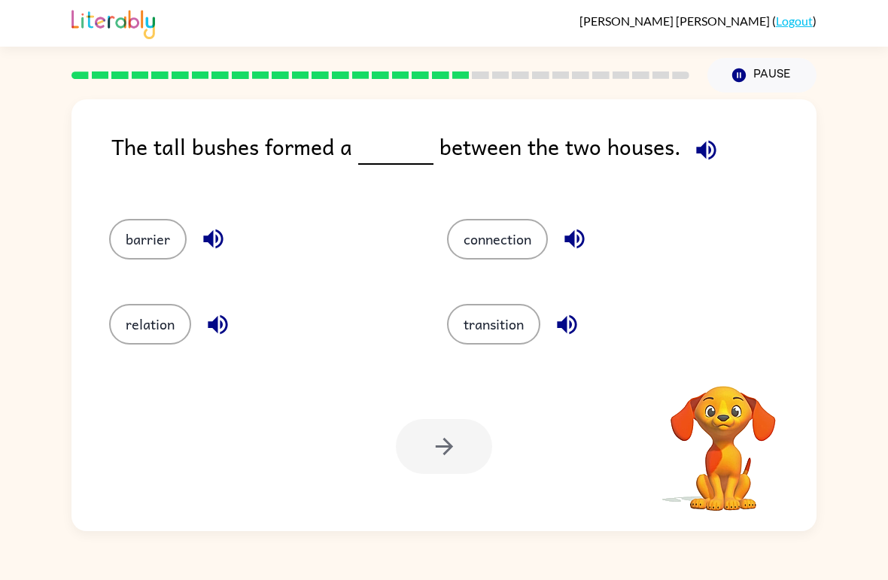
click at [121, 247] on button "barrier" at bounding box center [148, 239] width 78 height 41
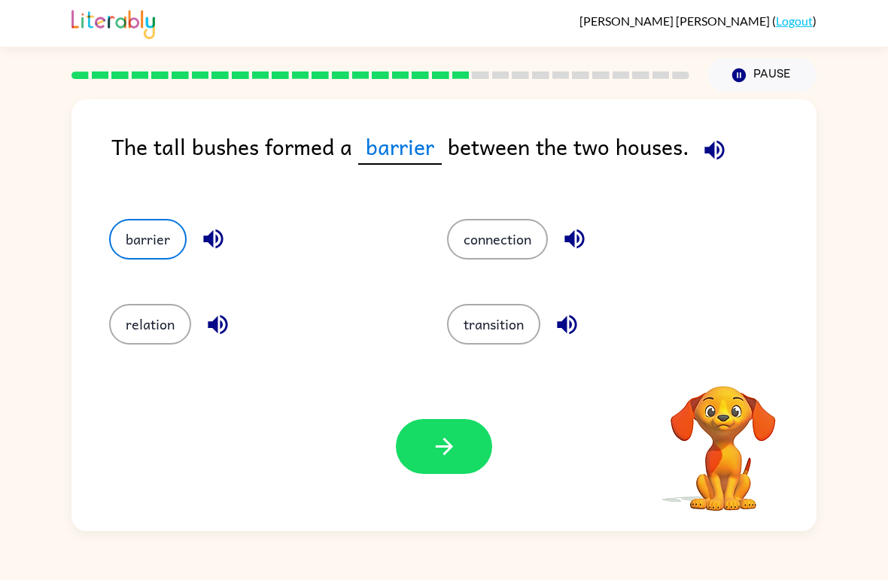
click at [444, 461] on button "button" at bounding box center [444, 446] width 96 height 55
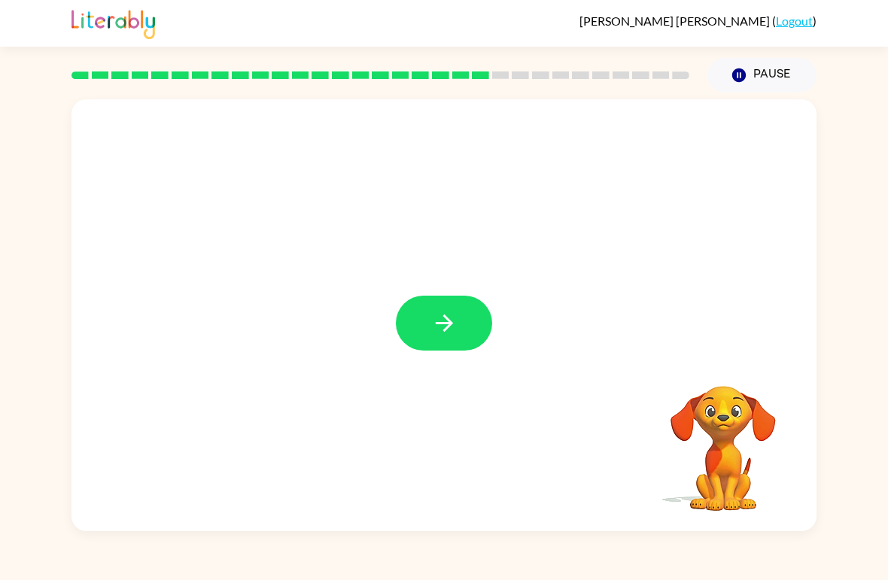
click at [399, 331] on button "button" at bounding box center [444, 323] width 96 height 55
click at [420, 291] on div at bounding box center [444, 315] width 745 height 432
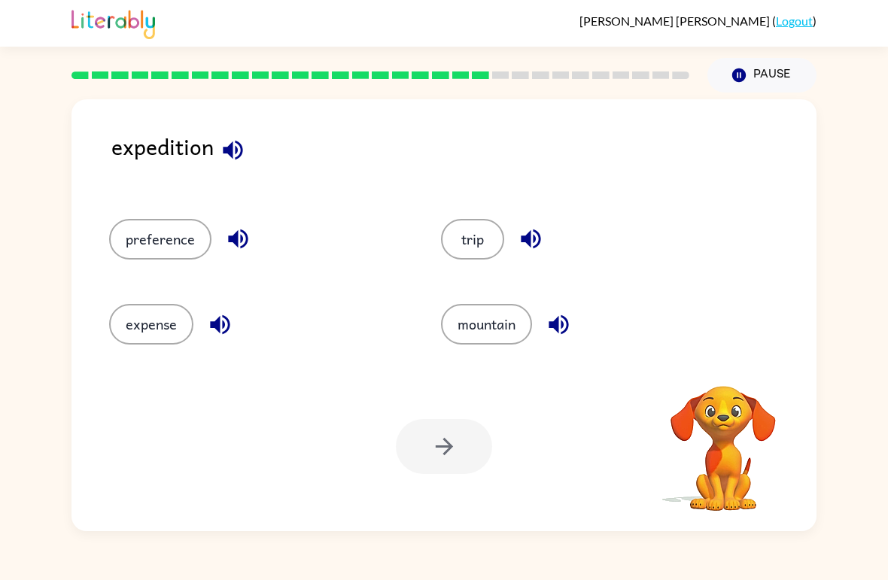
click at [136, 334] on button "expense" at bounding box center [151, 324] width 84 height 41
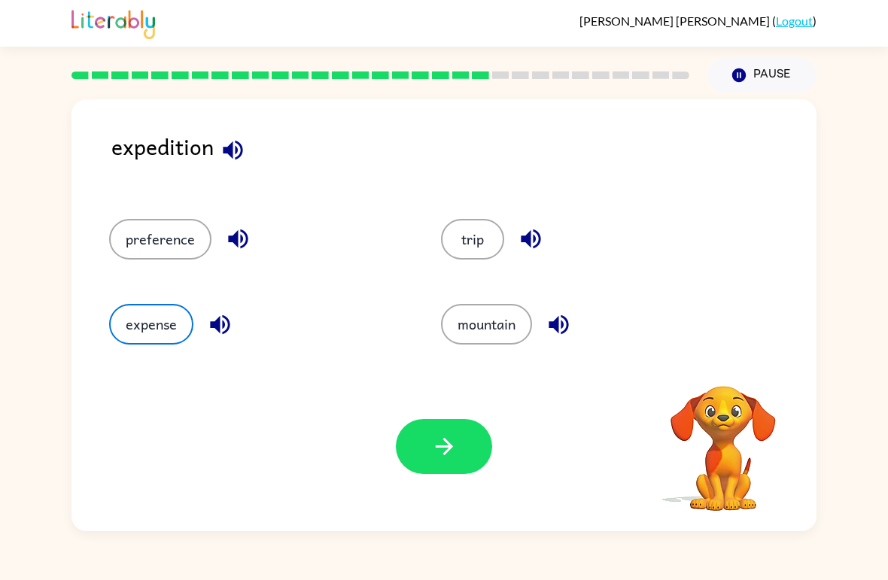
click at [446, 458] on icon "button" at bounding box center [444, 447] width 26 height 26
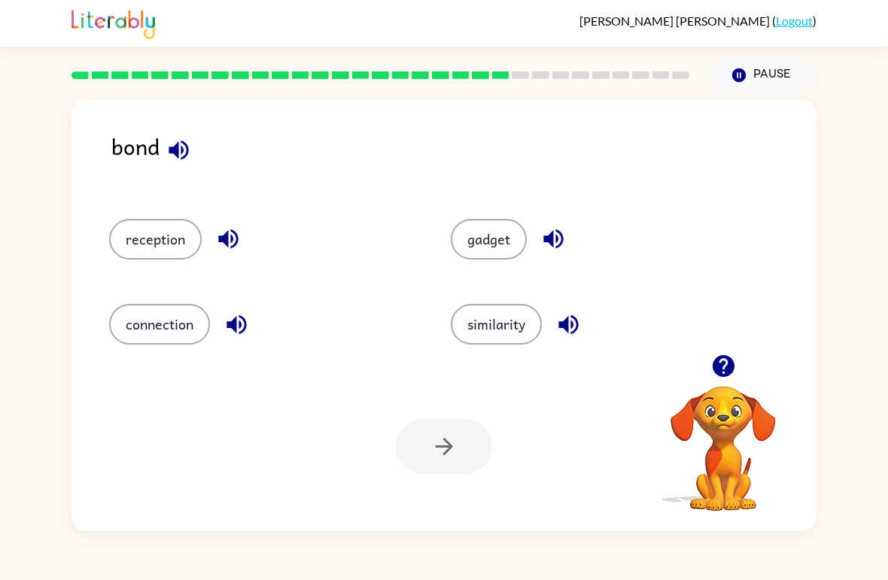
click at [495, 254] on button "gadget" at bounding box center [489, 239] width 76 height 41
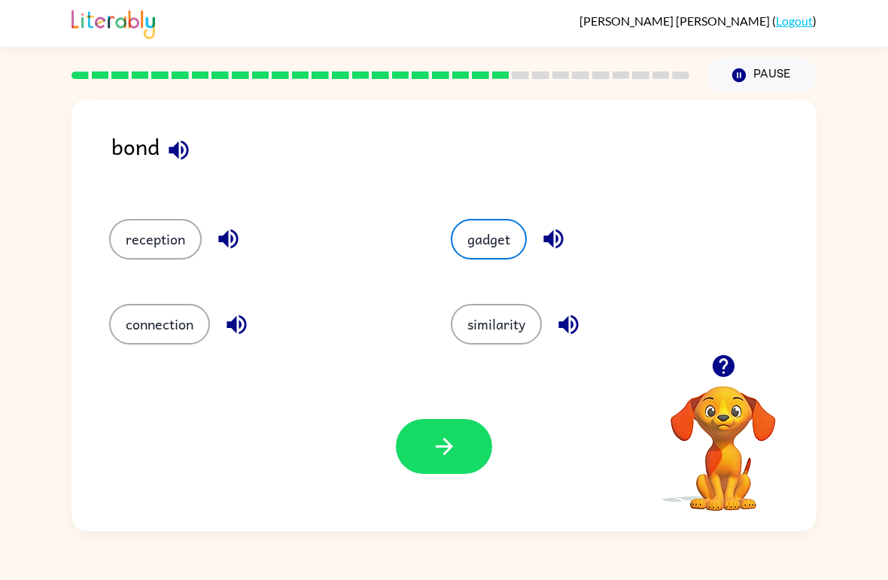
click at [176, 245] on button "reception" at bounding box center [155, 239] width 93 height 41
click at [522, 328] on button "similarity" at bounding box center [496, 324] width 91 height 41
click at [434, 455] on icon "button" at bounding box center [444, 447] width 26 height 26
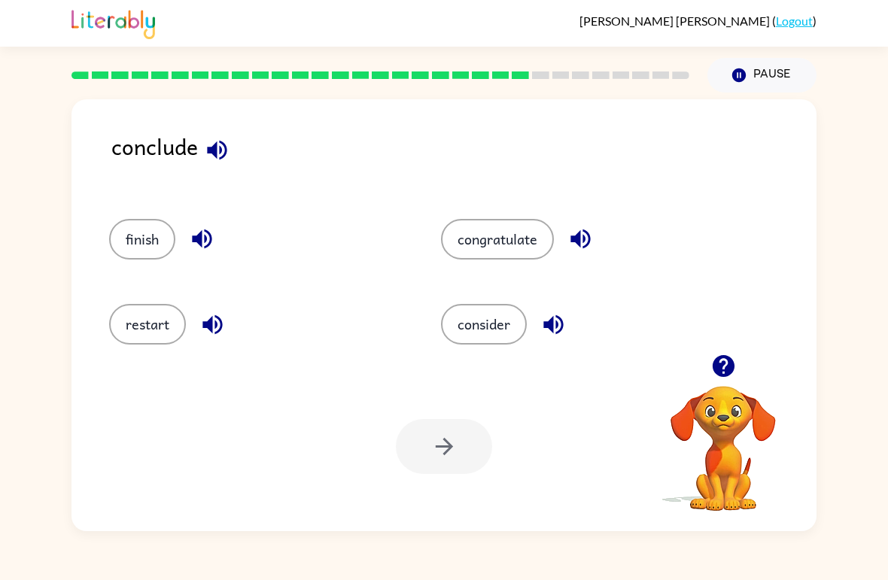
click at [465, 334] on button "consider" at bounding box center [484, 324] width 86 height 41
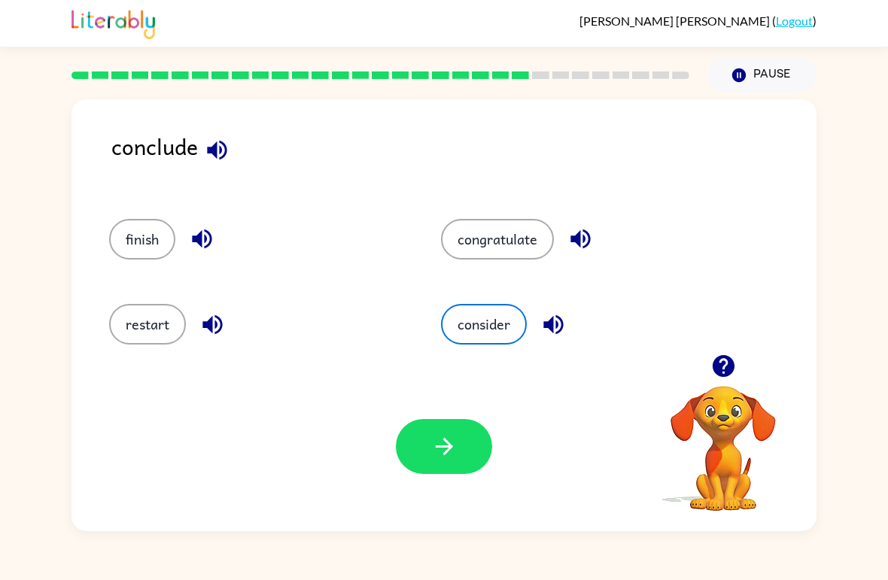
click at [120, 339] on button "restart" at bounding box center [147, 324] width 77 height 41
click at [433, 437] on icon "button" at bounding box center [444, 447] width 26 height 26
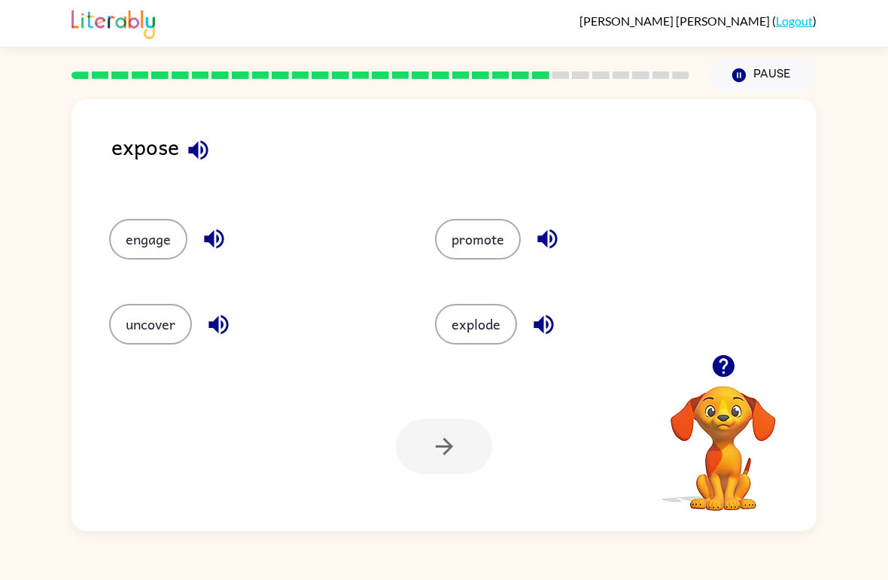
click at [150, 318] on button "uncover" at bounding box center [150, 324] width 83 height 41
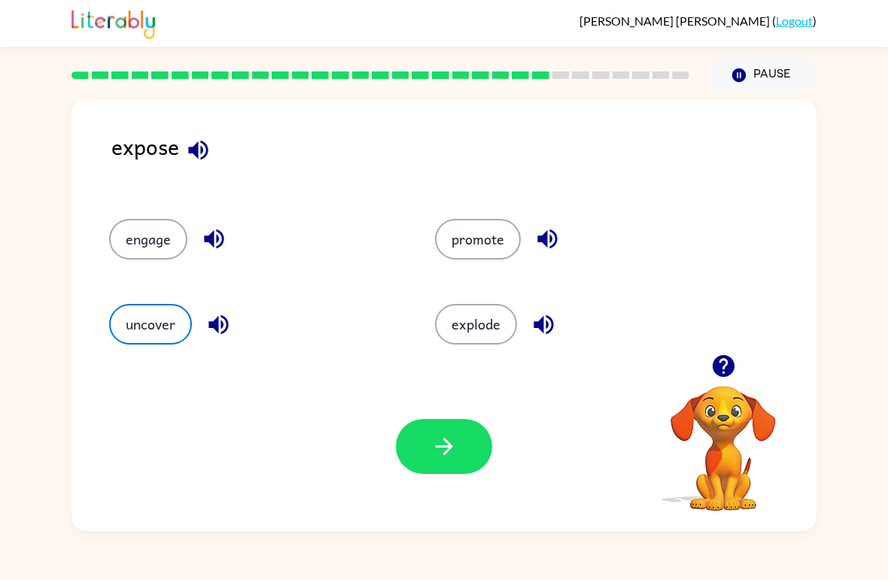
click at [465, 484] on div "Your browser must support playing .mp4 files to use Literably. Please try using…" at bounding box center [444, 446] width 745 height 169
click at [452, 423] on button "button" at bounding box center [444, 446] width 96 height 55
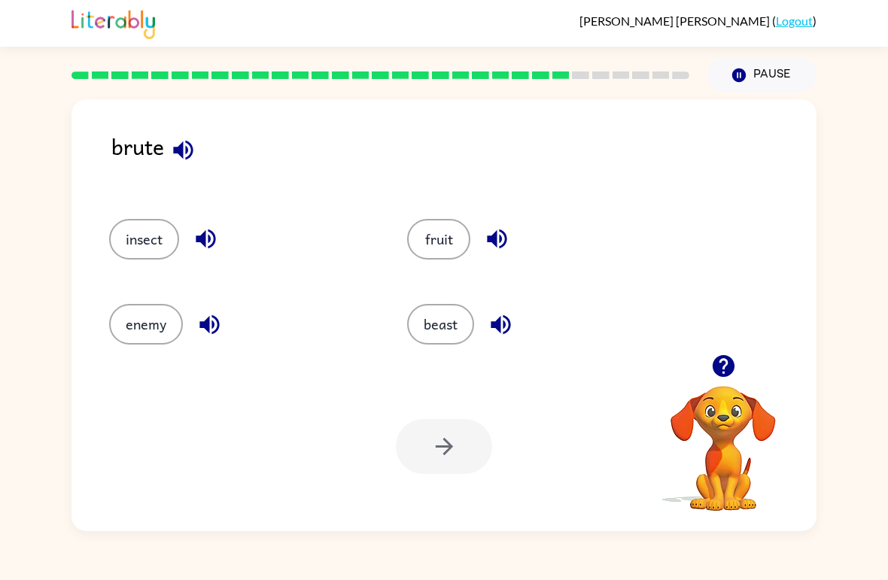
click at [158, 327] on button "enemy" at bounding box center [146, 324] width 74 height 41
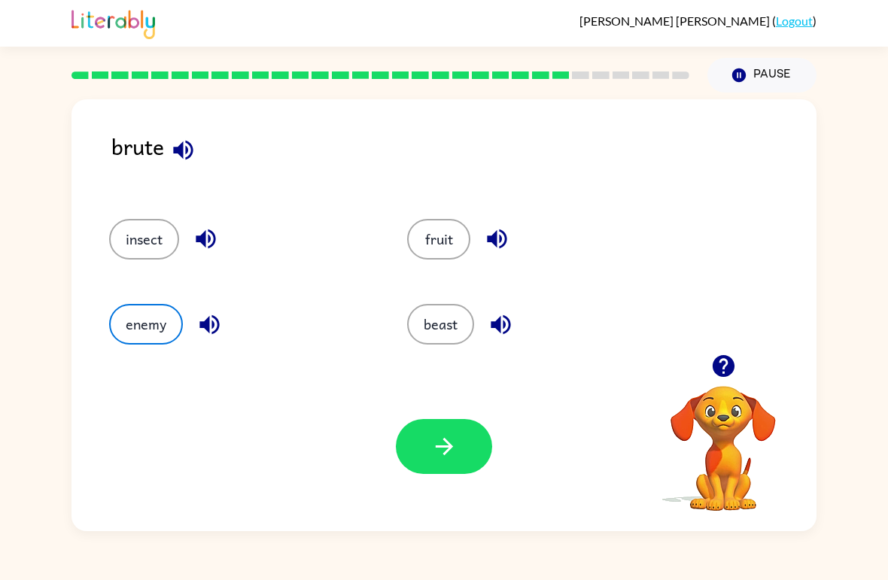
click at [468, 483] on div "Your browser must support playing .mp4 files to use Literably. Please try using…" at bounding box center [444, 446] width 745 height 169
click at [458, 439] on button "button" at bounding box center [444, 446] width 96 height 55
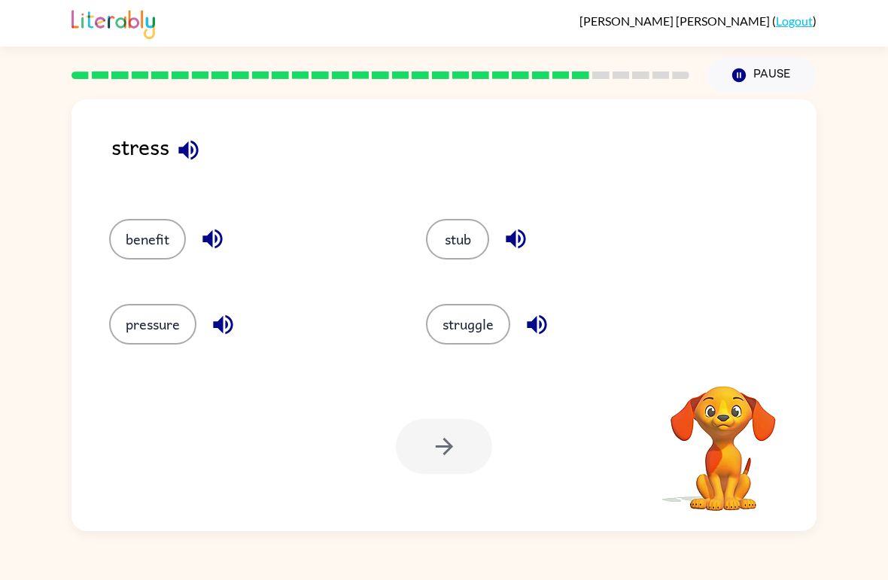
click at [169, 331] on button "pressure" at bounding box center [152, 324] width 87 height 41
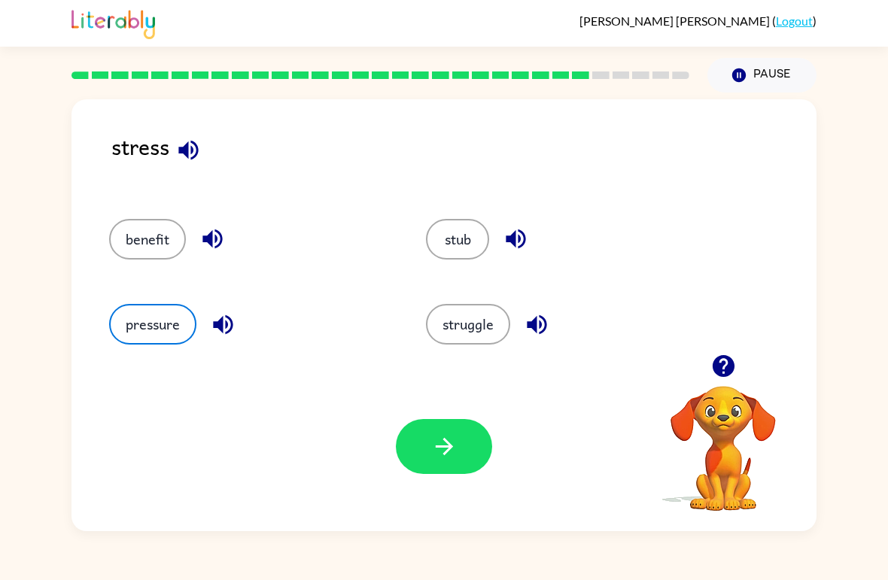
click at [437, 433] on button "button" at bounding box center [444, 446] width 96 height 55
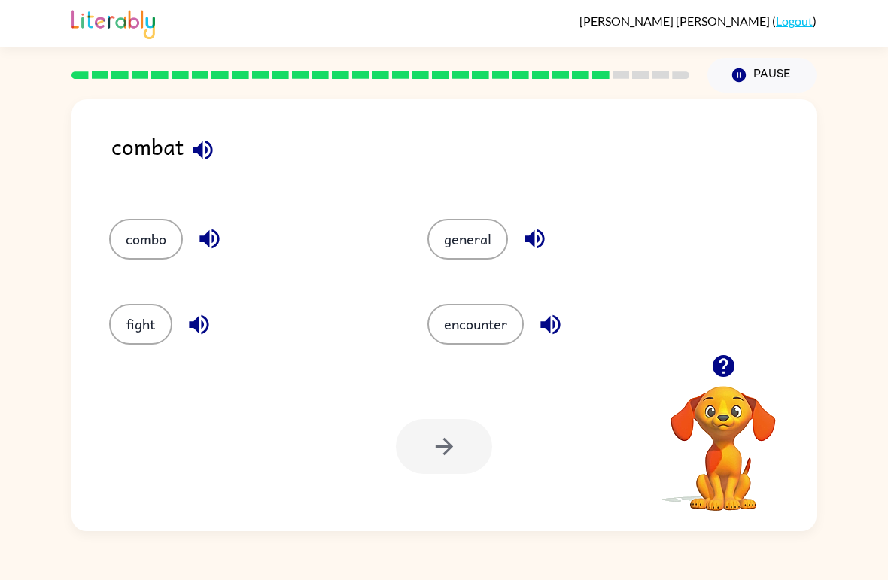
click at [133, 334] on button "fight" at bounding box center [140, 324] width 63 height 41
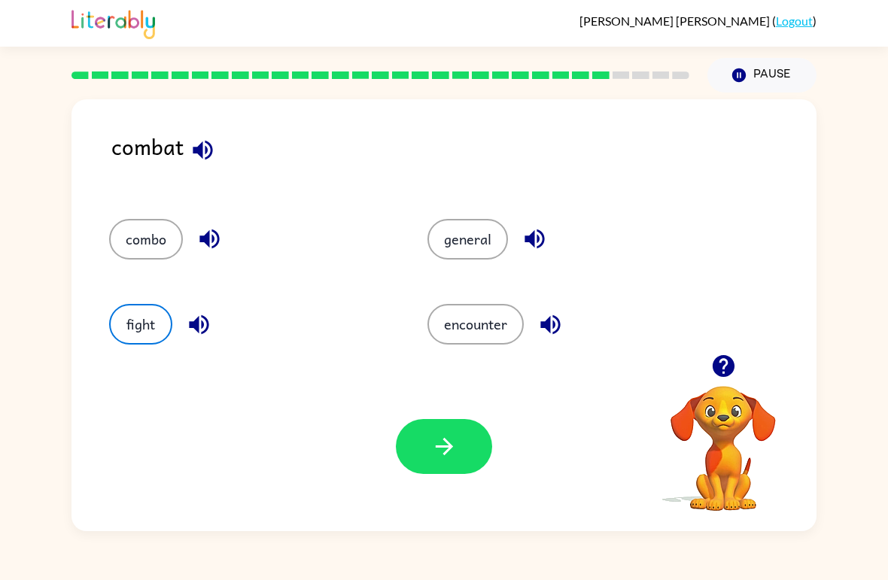
click at [442, 457] on icon "button" at bounding box center [444, 447] width 26 height 26
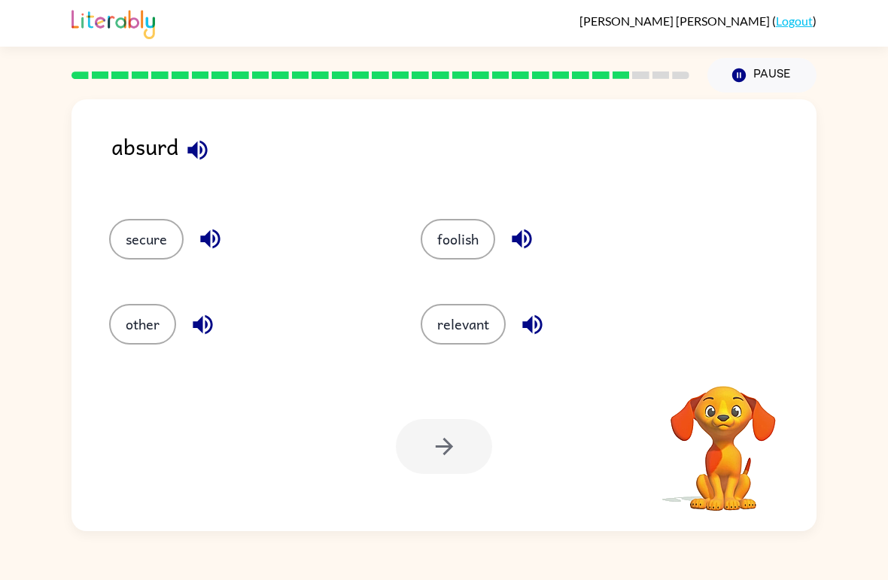
click at [455, 260] on button "foolish" at bounding box center [458, 239] width 75 height 41
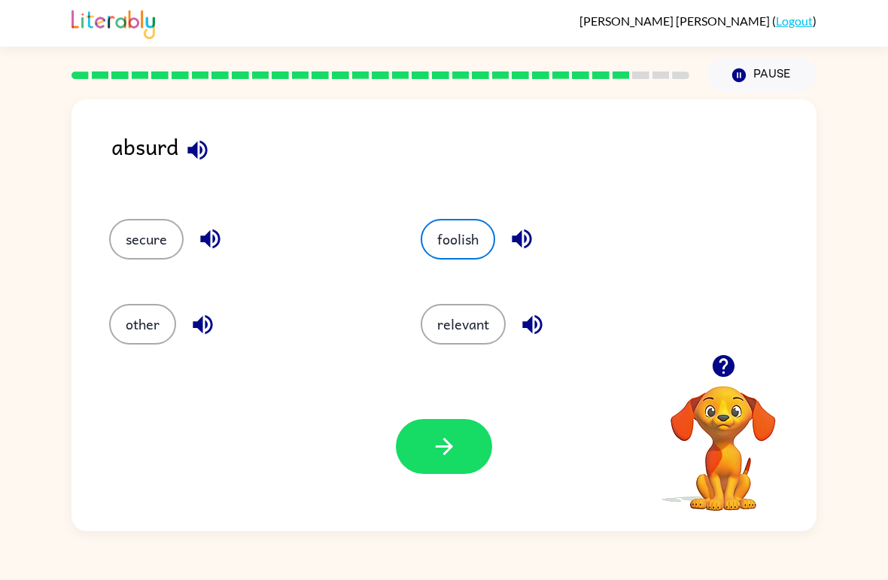
click at [428, 467] on button "button" at bounding box center [444, 446] width 96 height 55
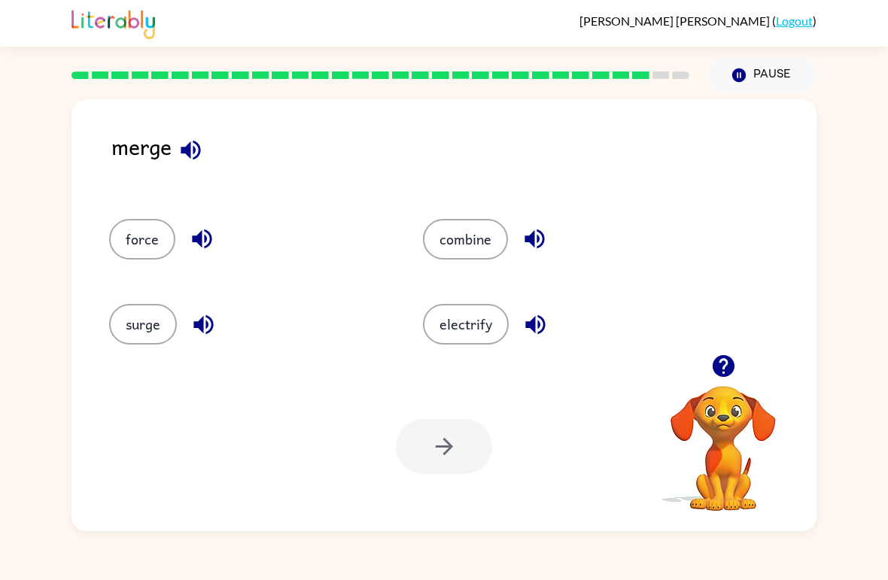
click at [498, 336] on button "electrify" at bounding box center [466, 324] width 86 height 41
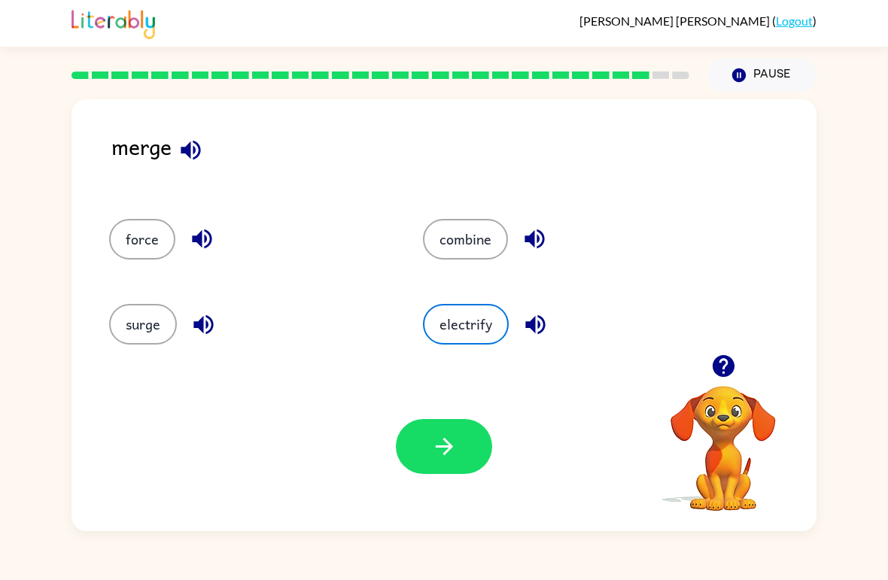
click at [154, 259] on button "force" at bounding box center [142, 239] width 66 height 41
click at [425, 468] on button "button" at bounding box center [444, 446] width 96 height 55
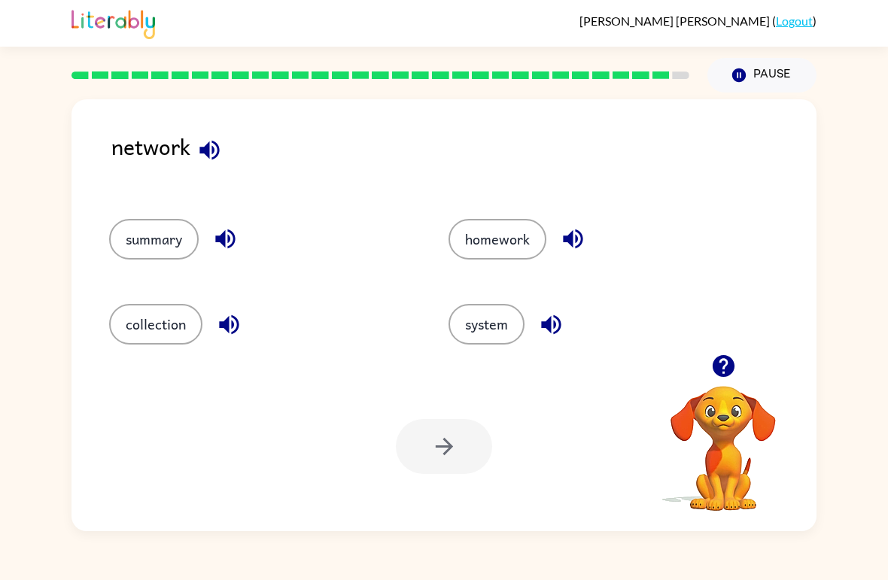
click at [496, 246] on button "homework" at bounding box center [498, 239] width 98 height 41
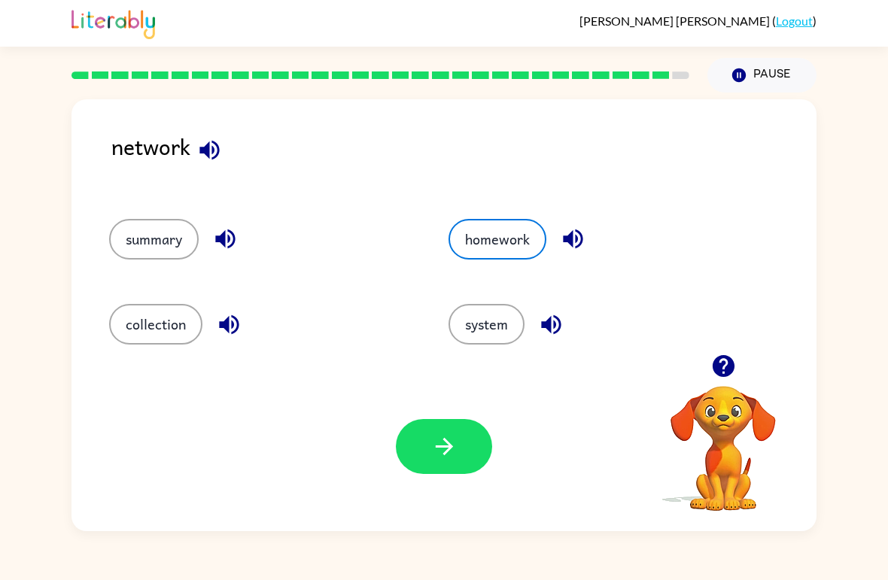
click at [183, 254] on button "summary" at bounding box center [154, 239] width 90 height 41
click at [160, 343] on button "collection" at bounding box center [155, 324] width 93 height 41
click at [449, 473] on button "button" at bounding box center [444, 446] width 96 height 55
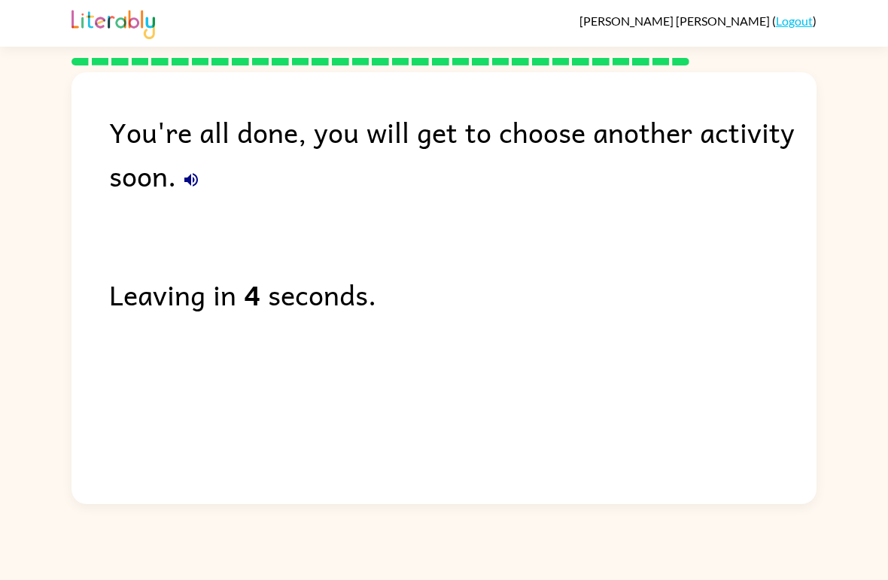
click at [580, 350] on div "You're all done, you will get to choose another activity soon. Leaving in 4 sec…" at bounding box center [444, 284] width 745 height 425
